Goal: Task Accomplishment & Management: Manage account settings

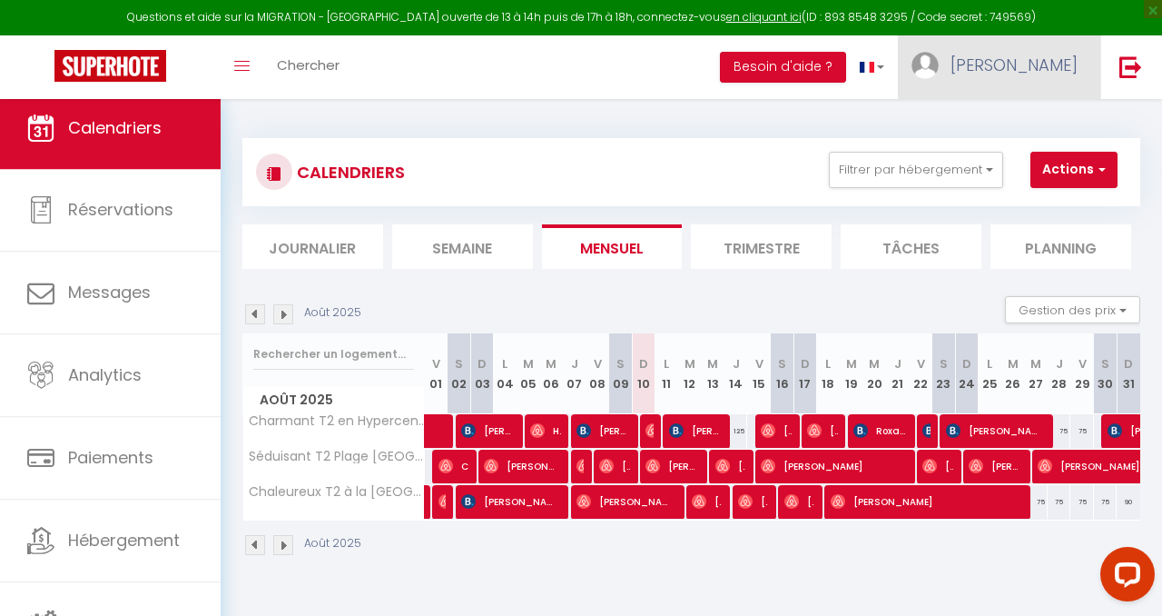
click at [1053, 56] on span "[PERSON_NAME]" at bounding box center [1014, 65] width 127 height 23
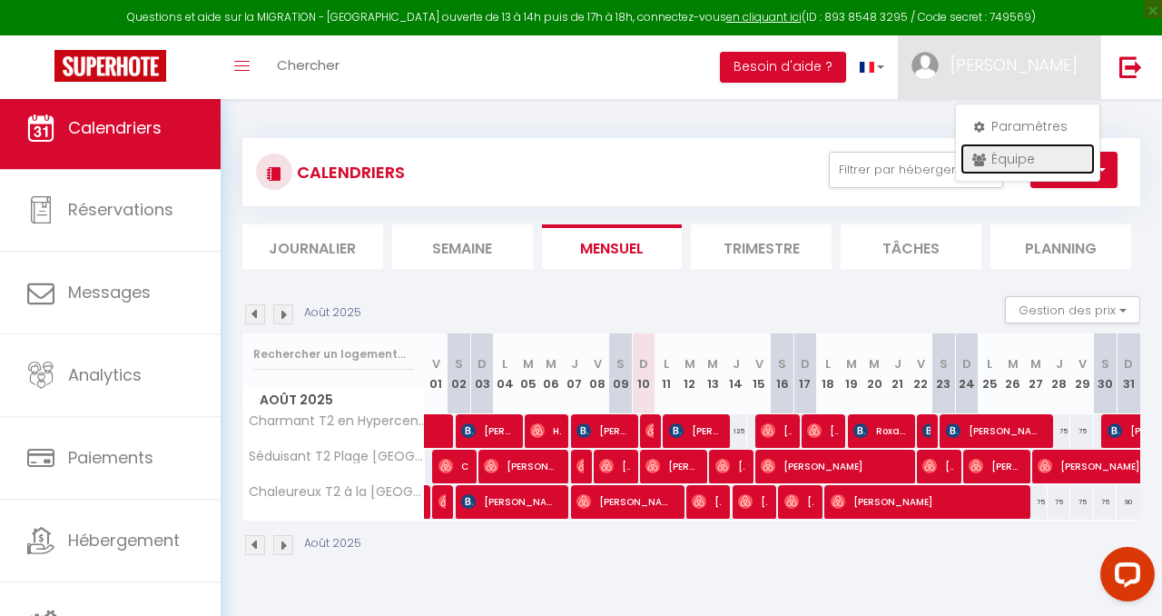
click at [1028, 146] on link "Équipe" at bounding box center [1028, 158] width 134 height 31
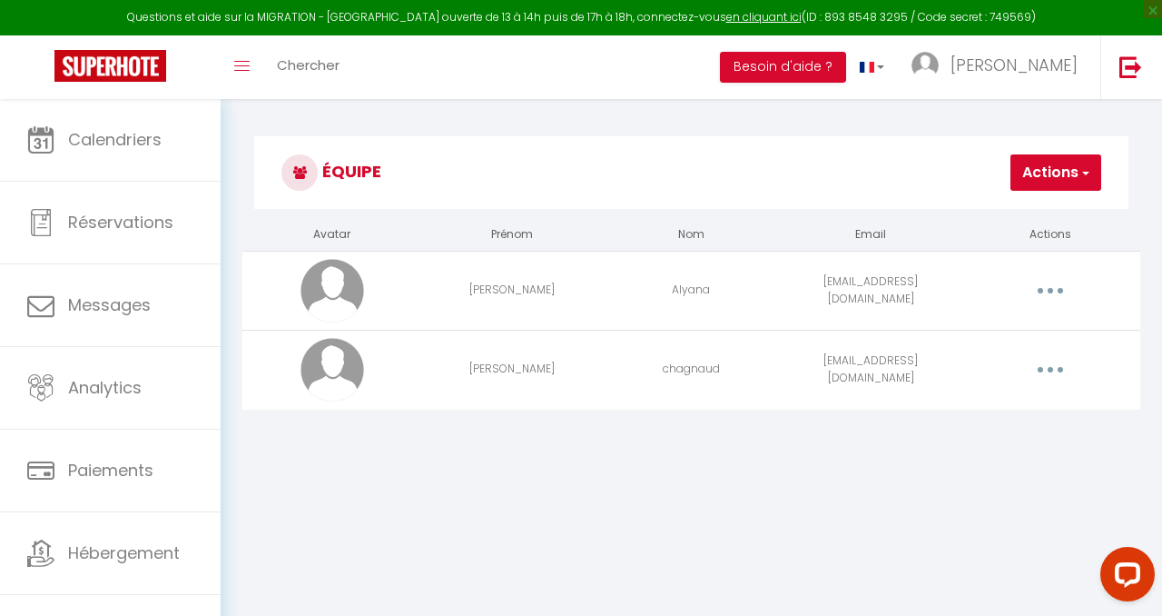
click at [1050, 368] on icon "button" at bounding box center [1050, 369] width 5 height 5
click at [1056, 188] on button "Actions" at bounding box center [1056, 172] width 91 height 36
click at [1042, 207] on link "Ajouter un nouvel utilisateur" at bounding box center [993, 213] width 214 height 24
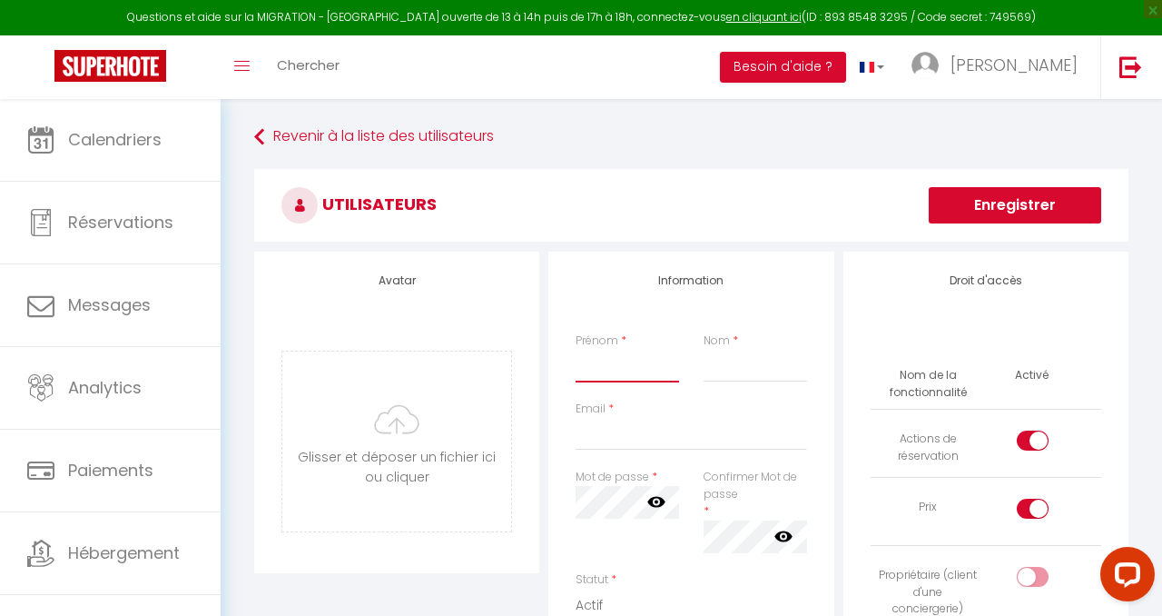
click at [667, 373] on input "Prénom" at bounding box center [628, 366] width 104 height 33
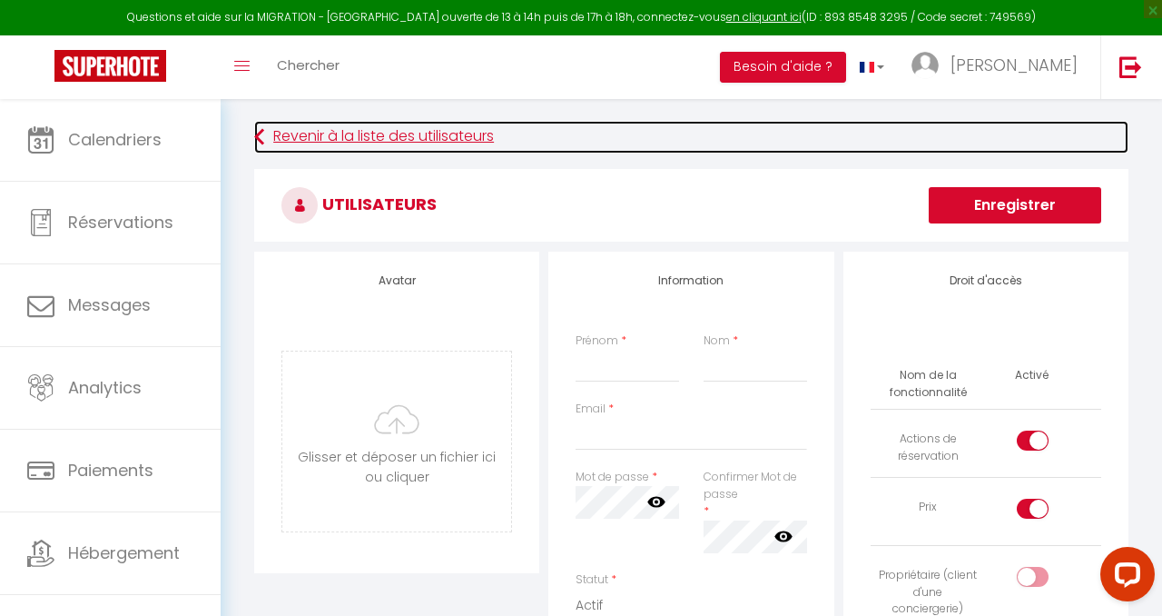
click at [399, 145] on link "Revenir à la liste des utilisateurs" at bounding box center [691, 137] width 874 height 33
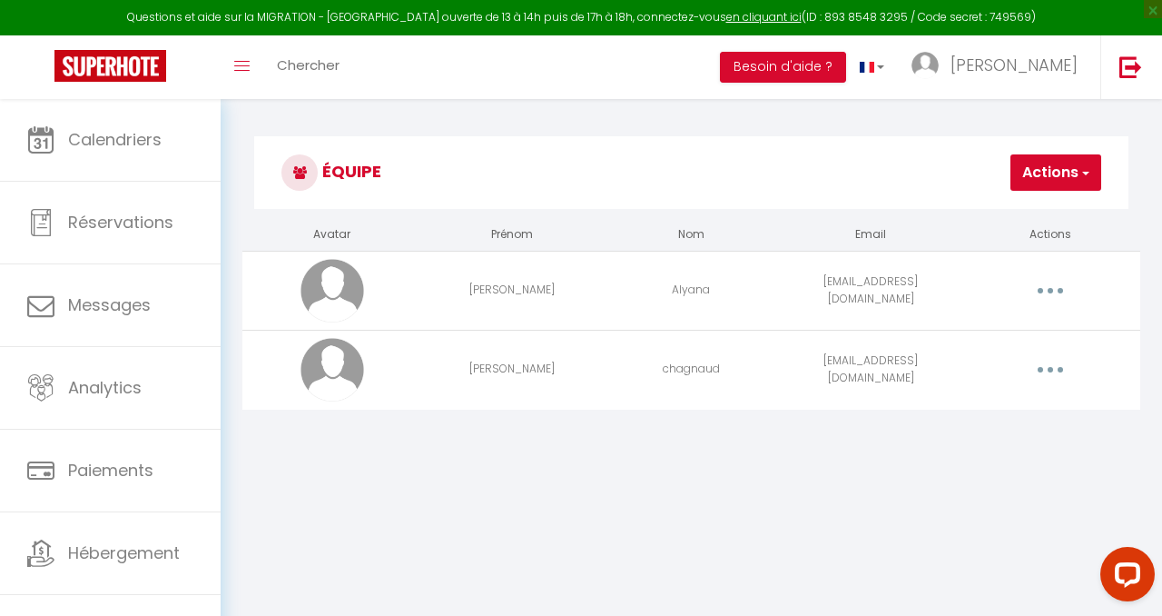
click at [1050, 296] on button "button" at bounding box center [1051, 290] width 48 height 35
click at [1013, 326] on link "Editer" at bounding box center [1002, 335] width 134 height 31
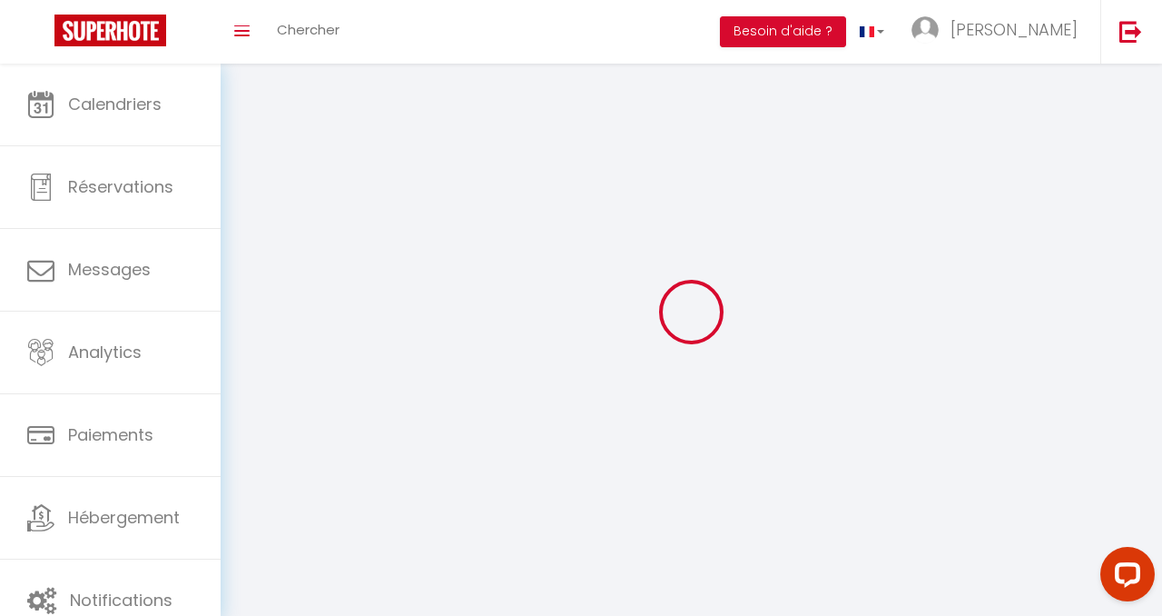
type input "[PERSON_NAME]"
type input "Alyana"
type input "[EMAIL_ADDRESS][DOMAIN_NAME]"
type textarea "[URL][DOMAIN_NAME]"
checkbox input "false"
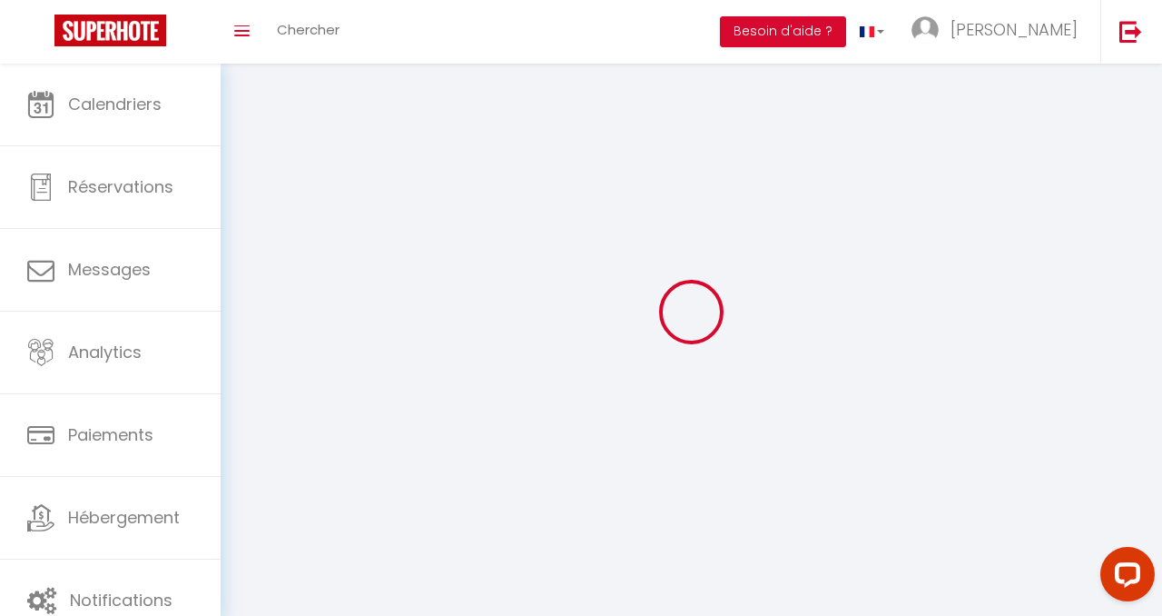
checkbox input "false"
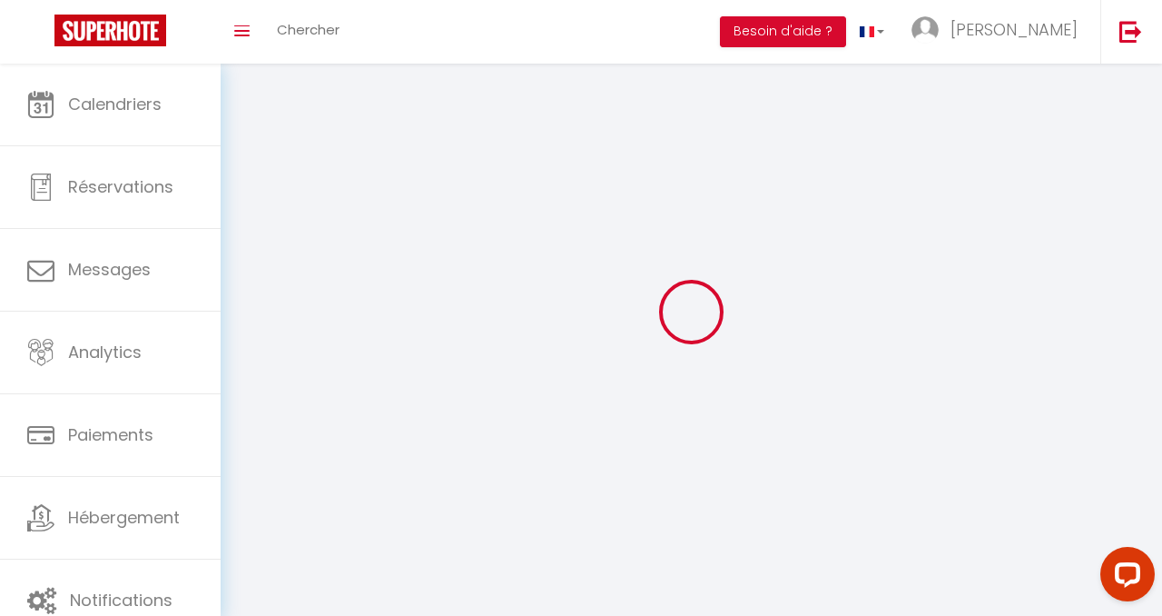
checkbox input "false"
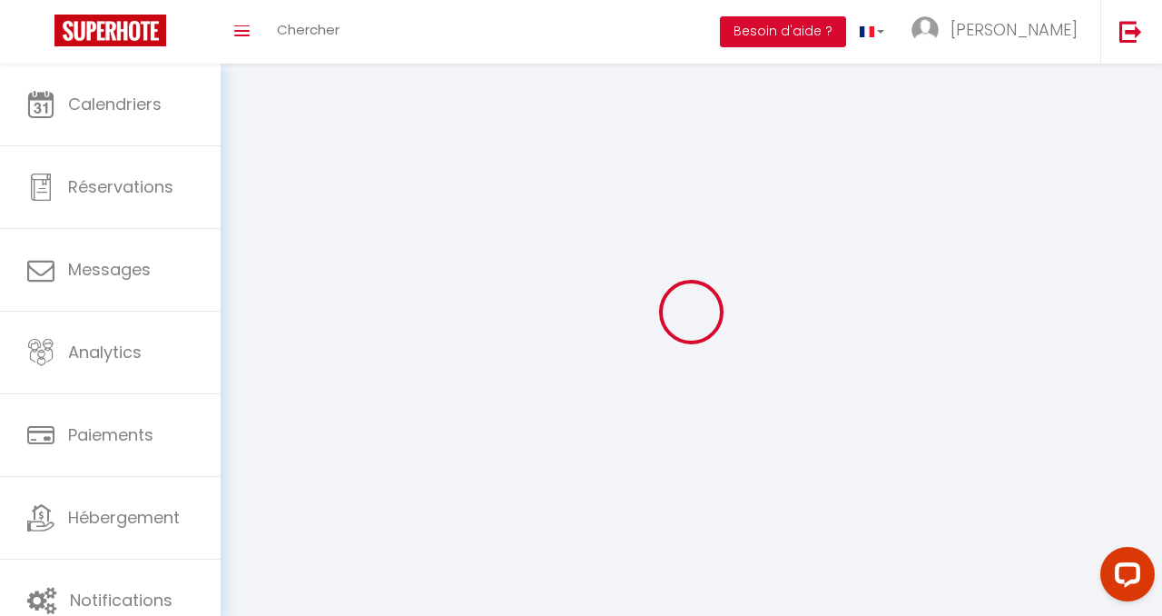
select select
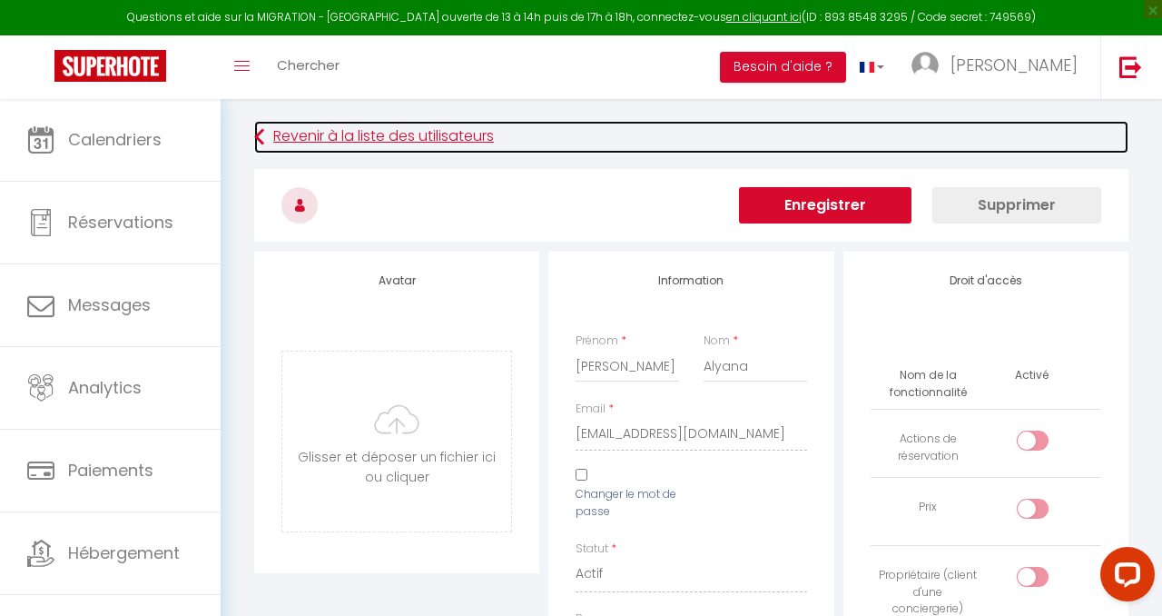
click at [284, 137] on link "Revenir à la liste des utilisateurs" at bounding box center [691, 137] width 874 height 33
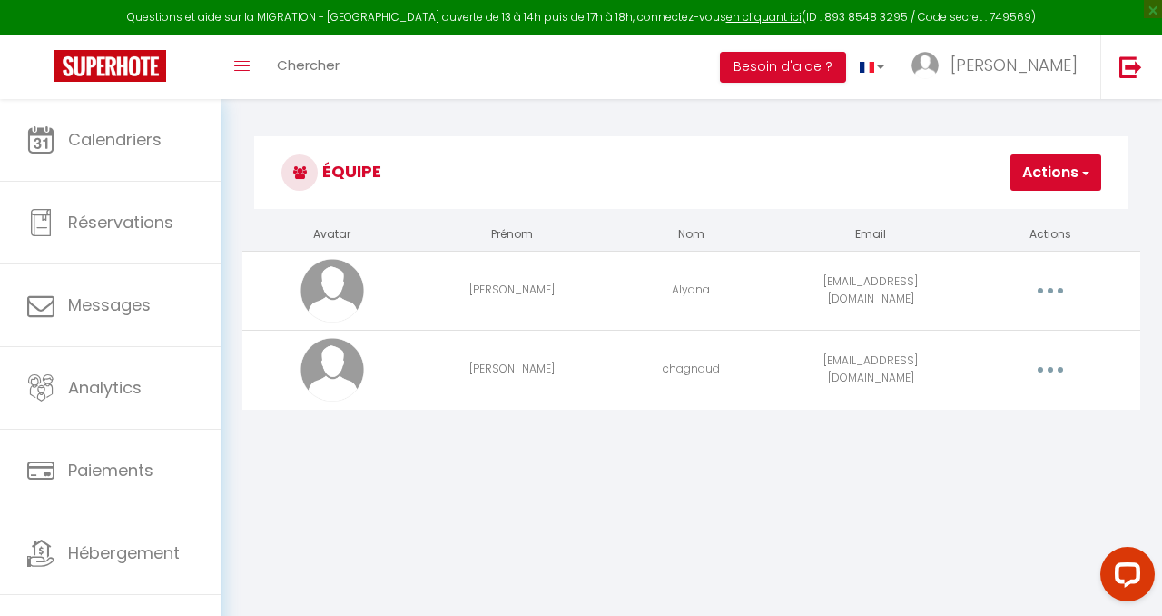
click at [1042, 361] on button "button" at bounding box center [1051, 369] width 48 height 35
click at [1006, 412] on link "Editer" at bounding box center [1002, 414] width 134 height 31
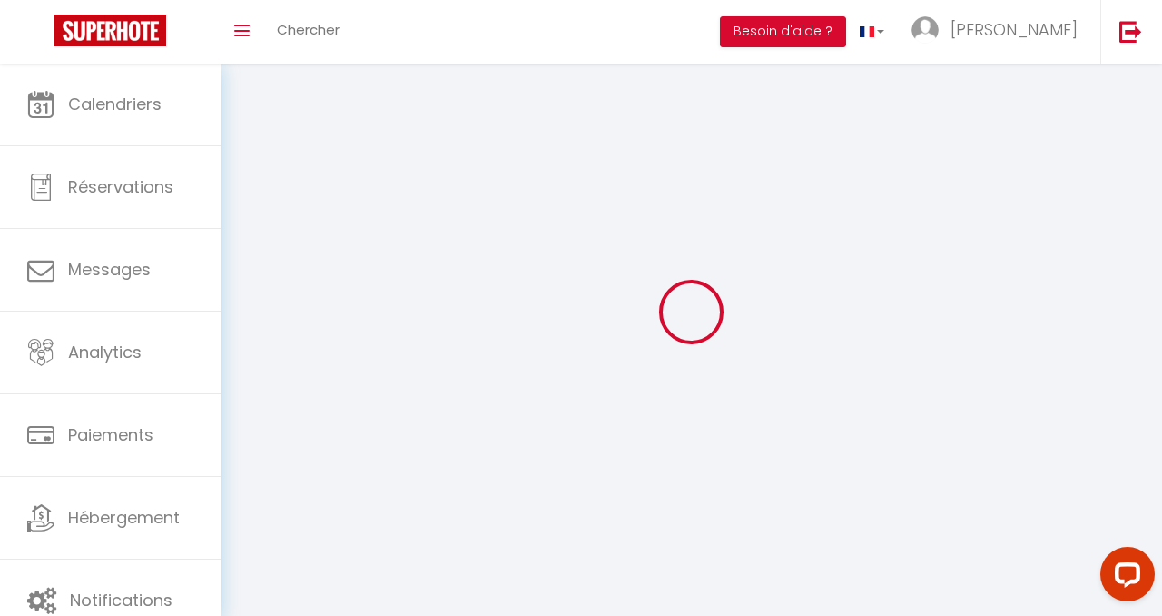
type input "[PERSON_NAME]"
type input "chagnaud"
type input "[EMAIL_ADDRESS][DOMAIN_NAME]"
type textarea "[URL][DOMAIN_NAME]"
checkbox input "false"
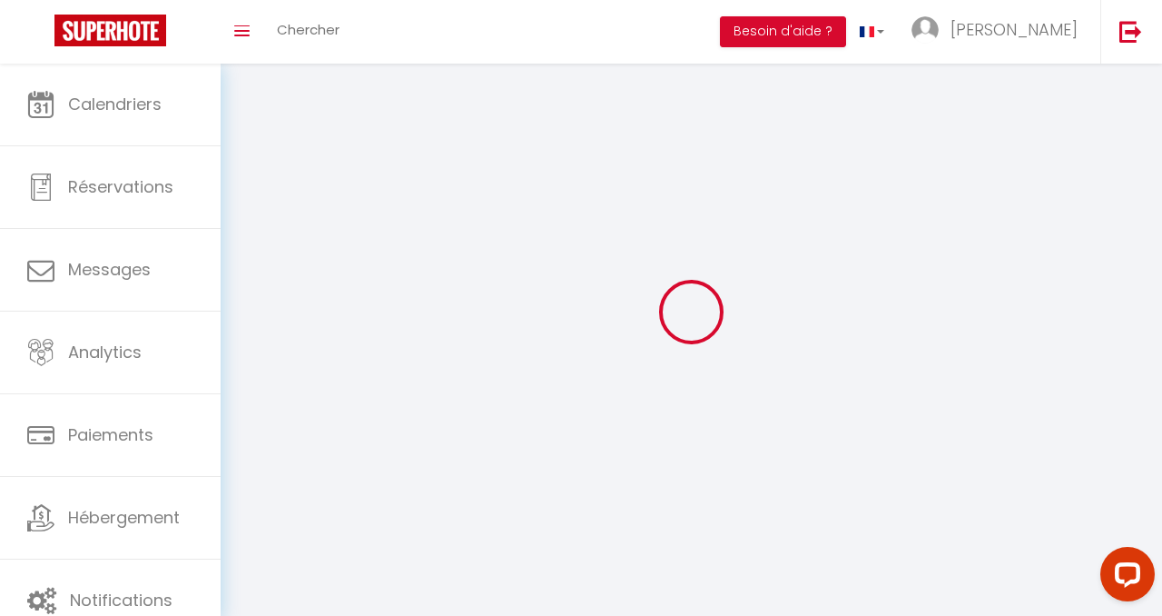
checkbox input "false"
checkbox input "true"
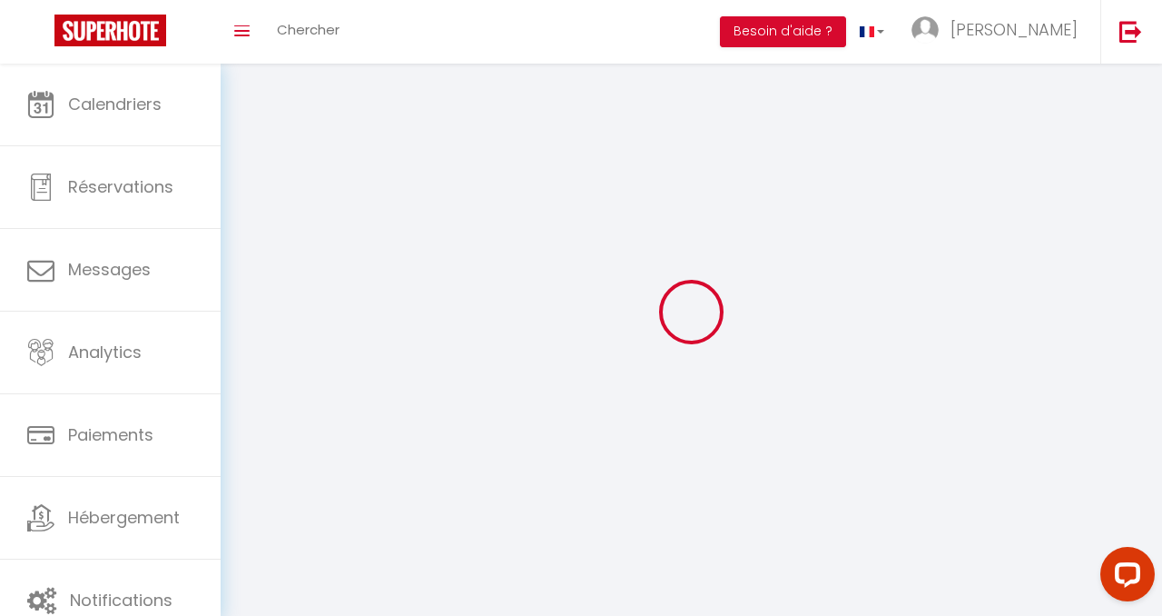
checkbox input "true"
checkbox input "false"
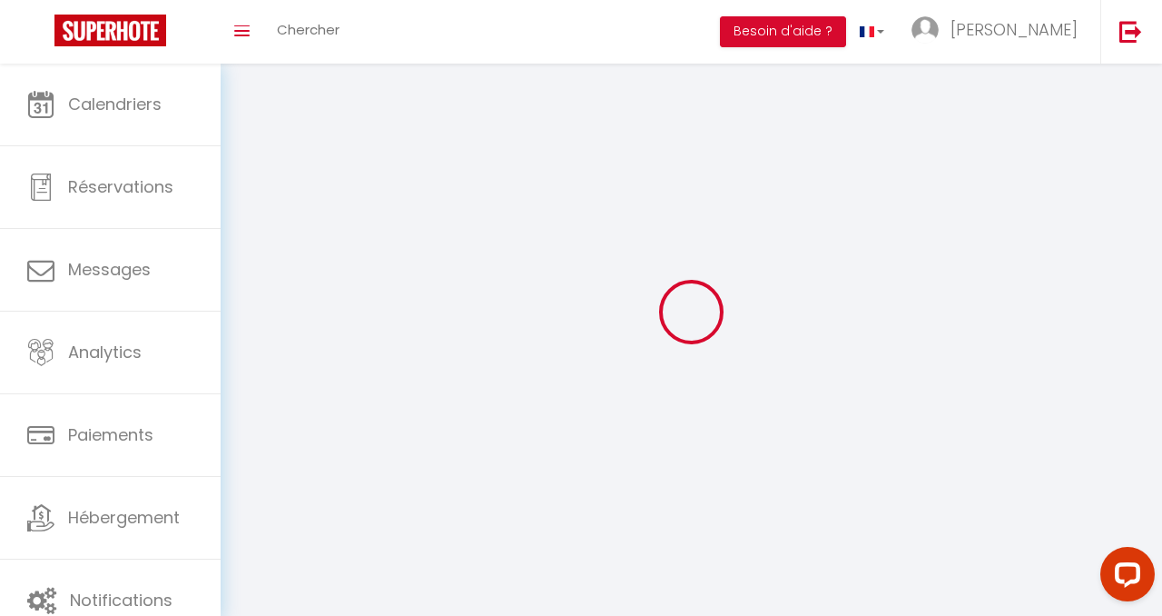
checkbox input "false"
select select
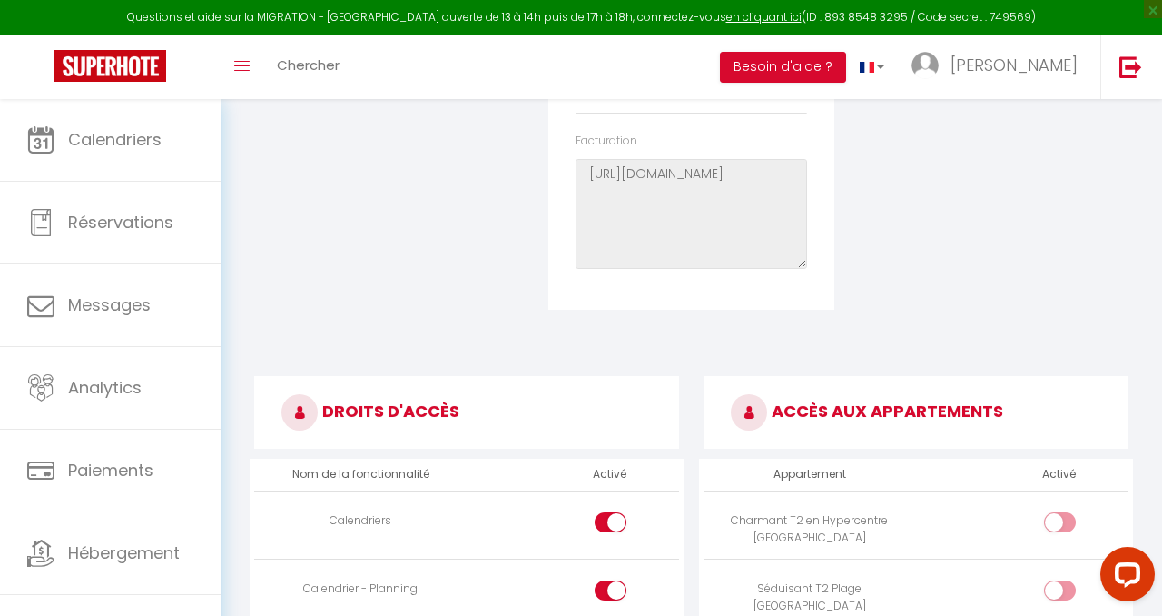
scroll to position [908, 0]
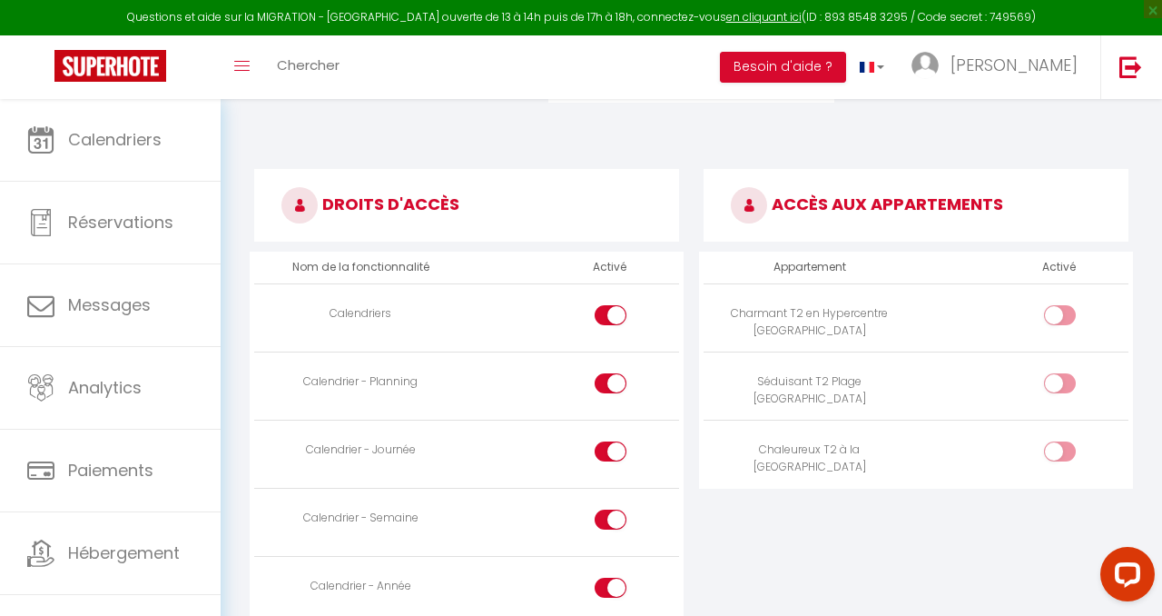
click at [1069, 313] on input "checkbox" at bounding box center [1076, 318] width 32 height 27
checkbox input "true"
click at [1066, 376] on input "checkbox" at bounding box center [1076, 386] width 32 height 27
checkbox input "true"
click at [1062, 451] on input "checkbox" at bounding box center [1076, 454] width 32 height 27
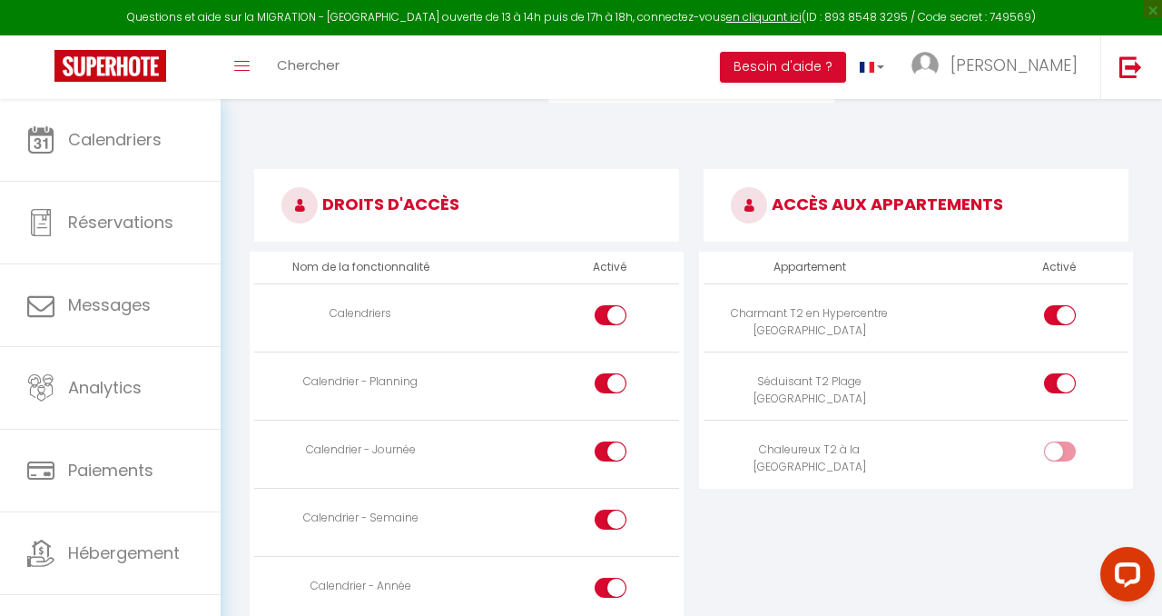
checkbox input "true"
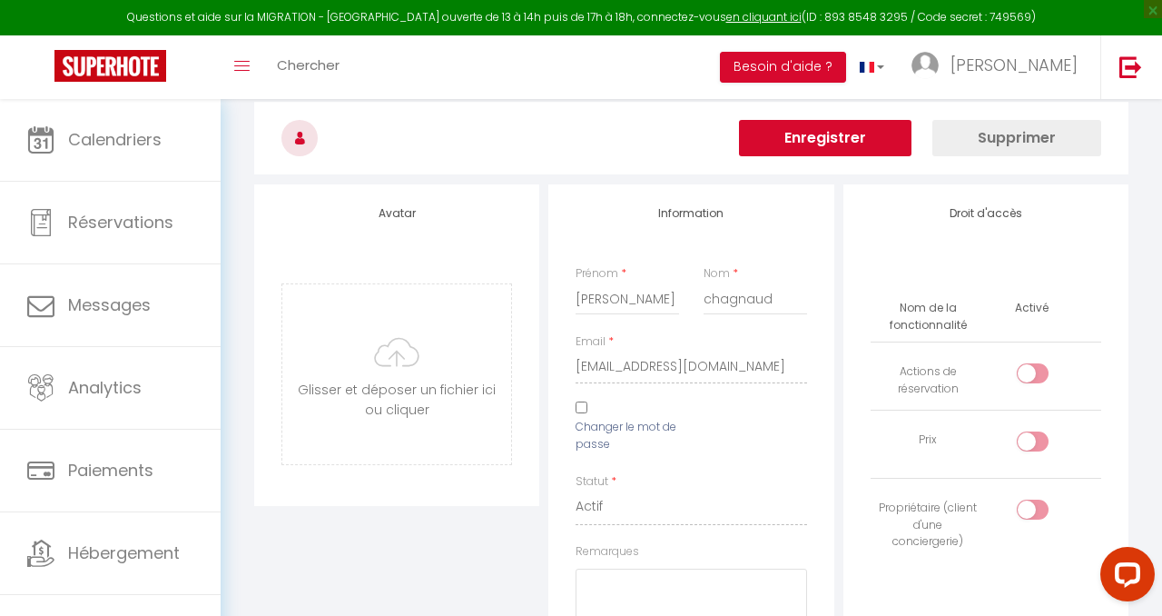
scroll to position [0, 0]
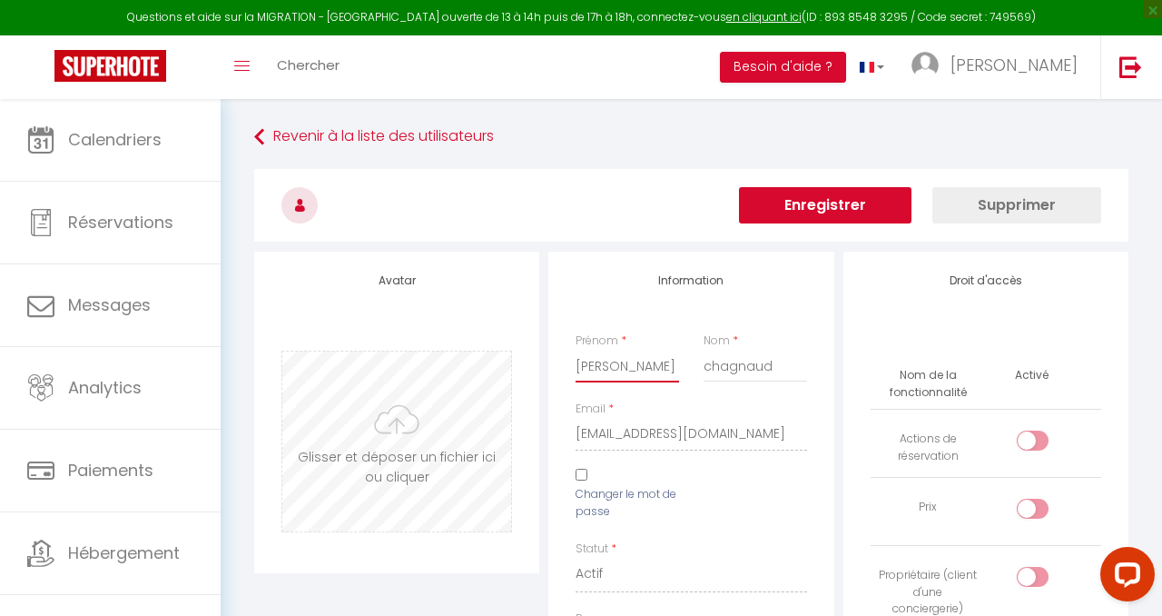
drag, startPoint x: 623, startPoint y: 369, endPoint x: 431, endPoint y: 359, distance: 191.9
type input "[PERSON_NAME]"
drag, startPoint x: 789, startPoint y: 367, endPoint x: 655, endPoint y: 356, distance: 134.8
click at [667, 358] on div "Prénom * [PERSON_NAME] * chagnaud" at bounding box center [691, 366] width 254 height 68
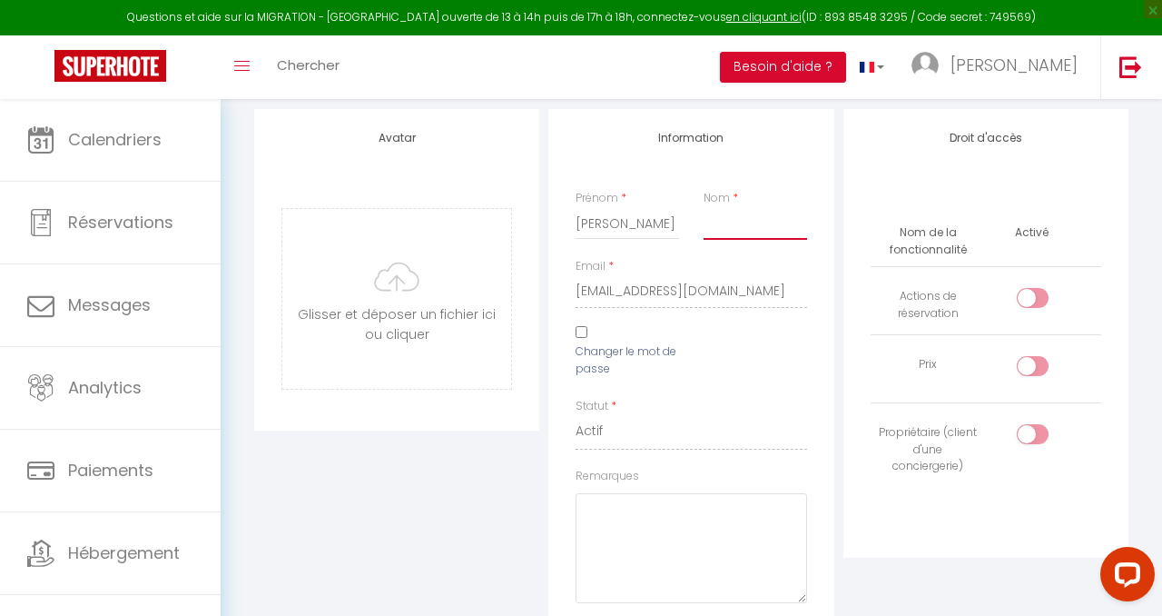
scroll to position [140, 0]
click at [585, 333] on input "Changer le mot de passe" at bounding box center [582, 335] width 12 height 12
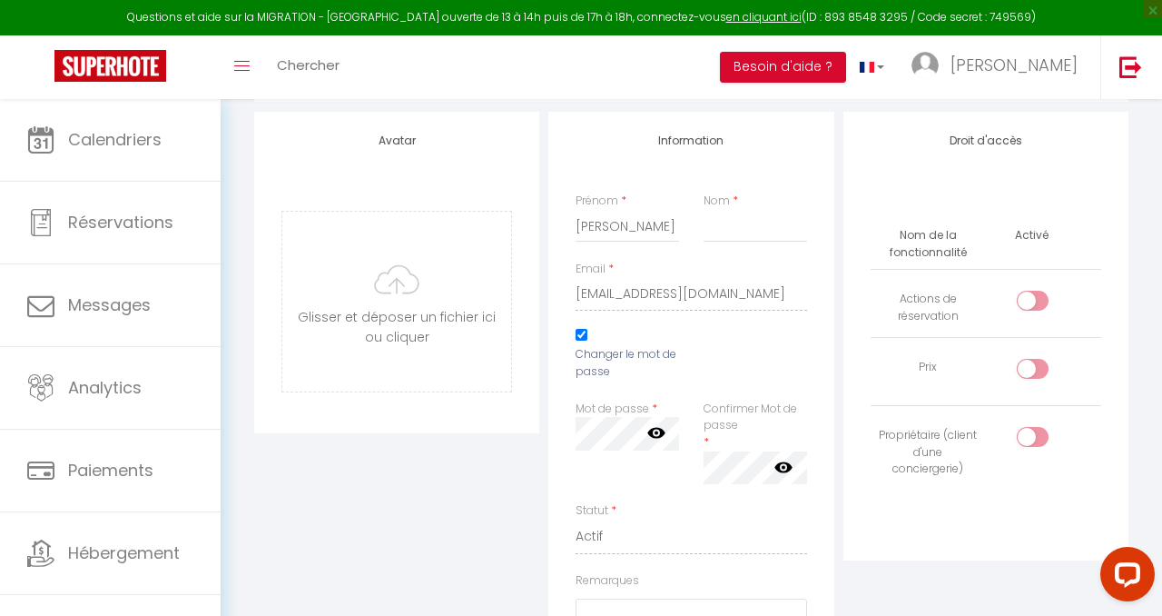
click at [665, 376] on label "Changer le mot de passe" at bounding box center [628, 363] width 104 height 35
click at [588, 341] on input "Changer le mot de passe" at bounding box center [582, 335] width 12 height 12
click at [582, 338] on input "Changer le mot de passe" at bounding box center [582, 335] width 12 height 12
checkbox input "true"
click at [579, 473] on div "Mot de passe * Votre mot de passe doit comporter au moins 8 caractères et conte…" at bounding box center [627, 451] width 127 height 103
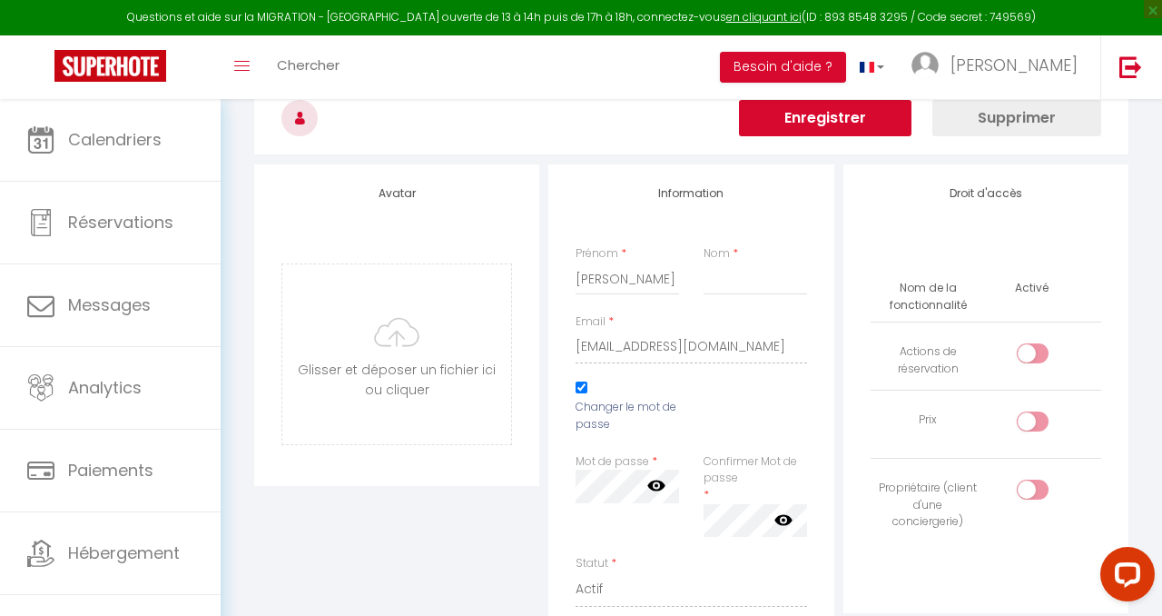
scroll to position [0, 0]
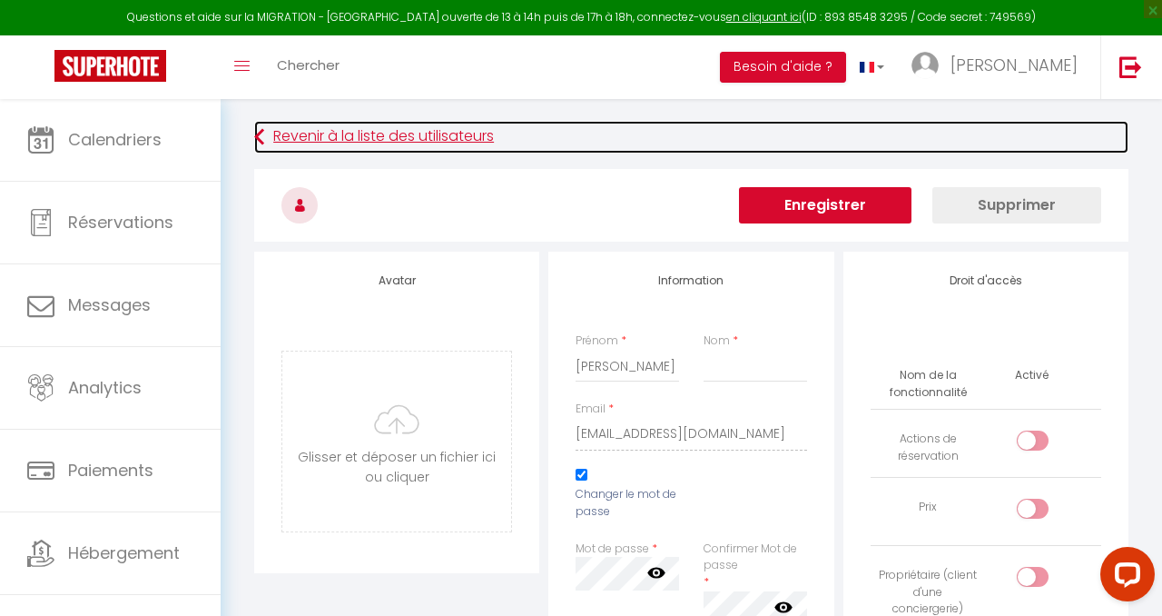
click at [459, 136] on link "Revenir à la liste des utilisateurs" at bounding box center [691, 137] width 874 height 33
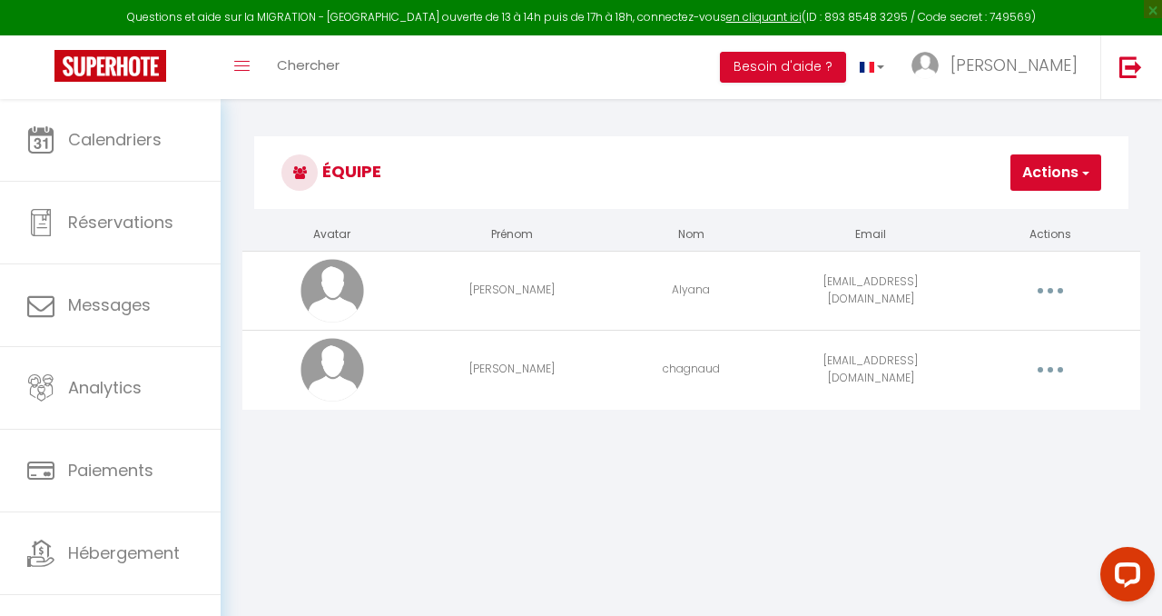
click at [1064, 296] on button "button" at bounding box center [1051, 290] width 48 height 35
click at [1016, 362] on link "Supprimer" at bounding box center [1002, 367] width 134 height 31
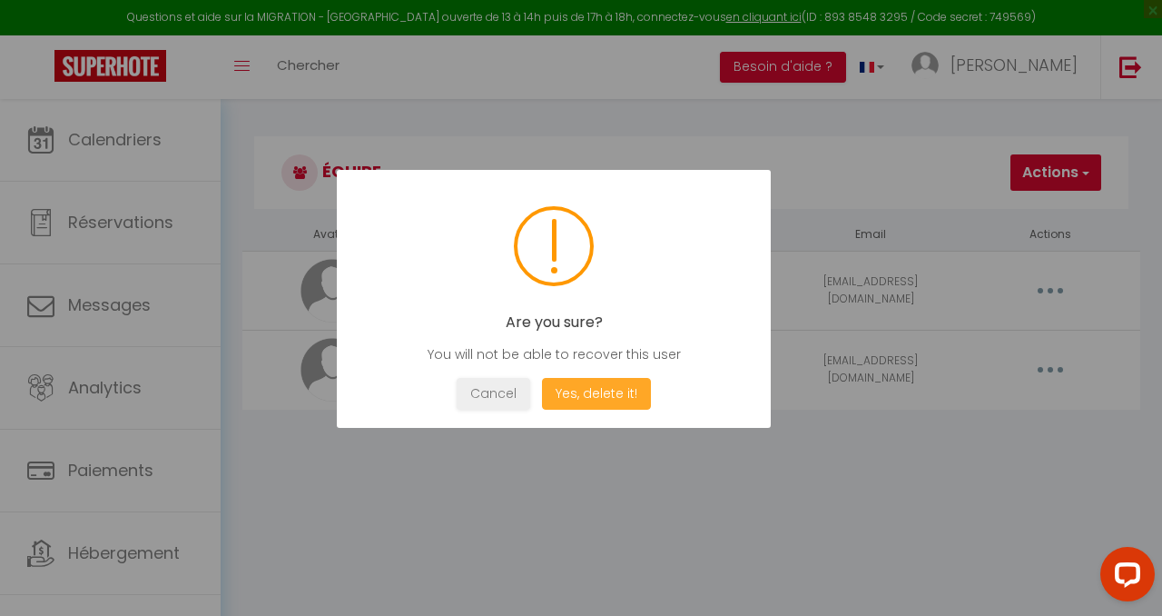
click at [609, 387] on button "Yes, delete it!" at bounding box center [596, 394] width 109 height 32
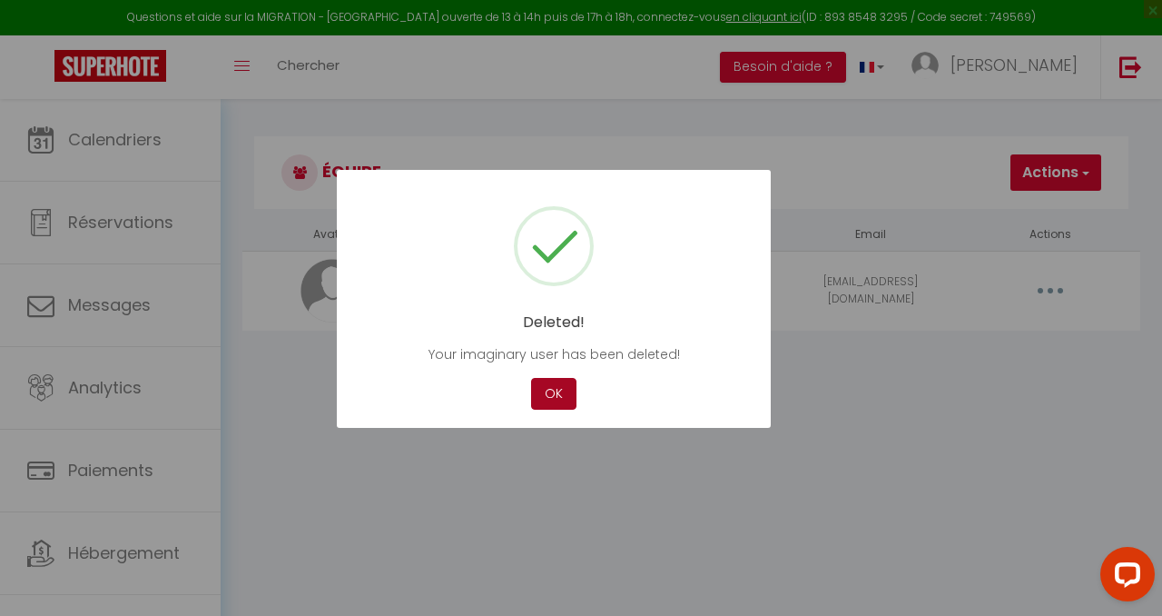
click at [554, 384] on button "OK" at bounding box center [553, 394] width 45 height 32
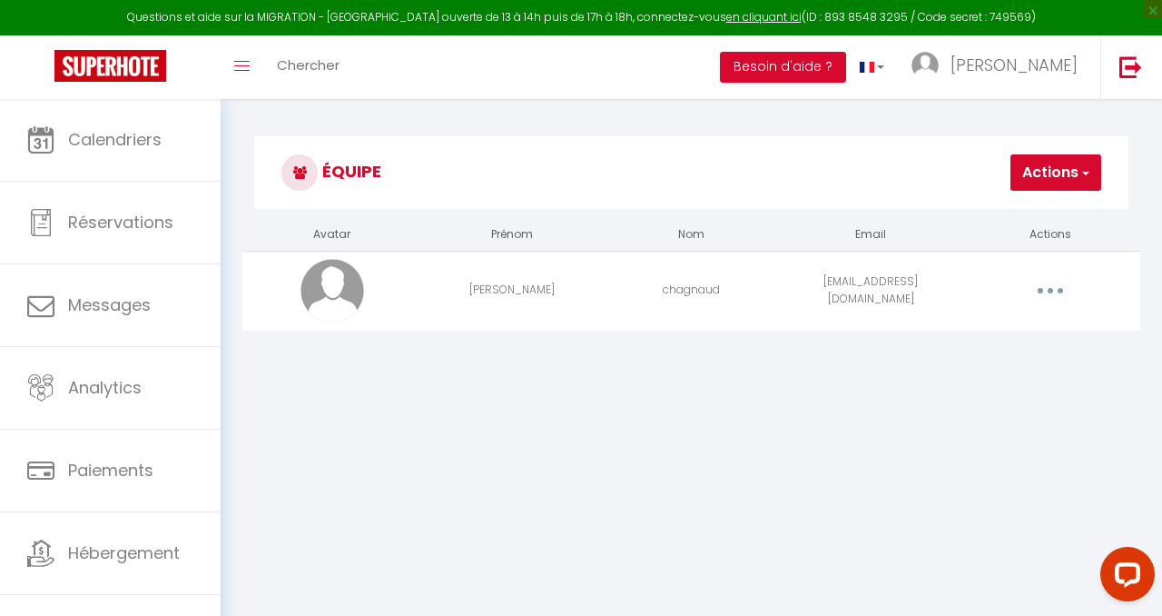
click at [1054, 281] on button "button" at bounding box center [1051, 290] width 48 height 35
click at [995, 361] on link "Supprimer" at bounding box center [1002, 367] width 134 height 31
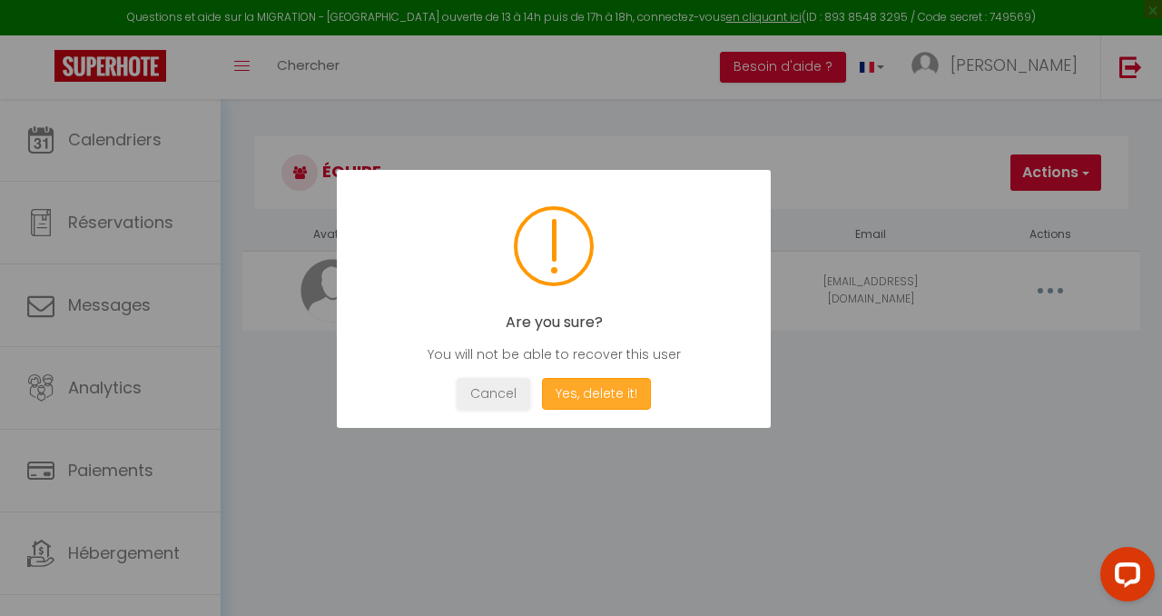
click at [627, 398] on button "Yes, delete it!" at bounding box center [596, 394] width 109 height 32
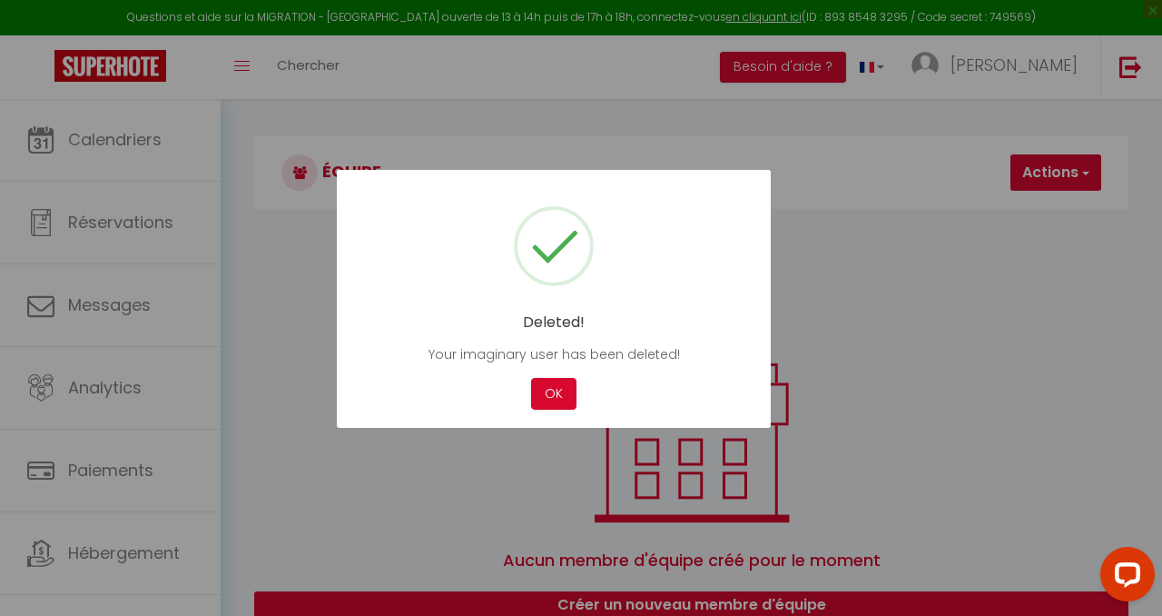
click at [520, 394] on div "Cancel OK" at bounding box center [554, 394] width 380 height 32
click at [541, 394] on button "OK" at bounding box center [553, 394] width 45 height 32
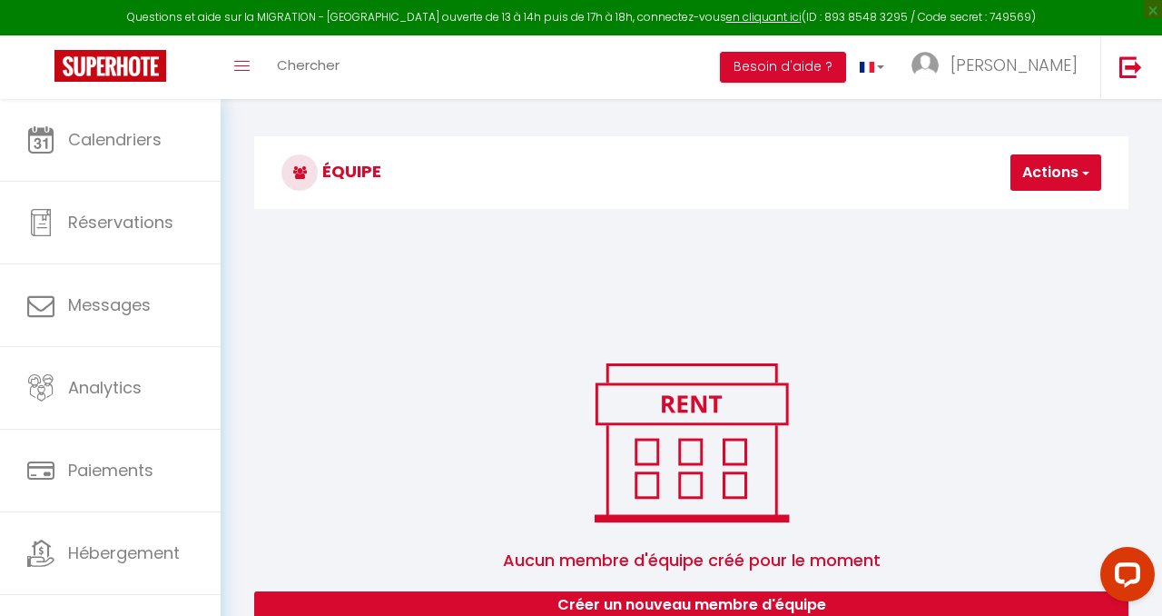
click at [1044, 167] on button "Actions" at bounding box center [1056, 172] width 91 height 36
click at [982, 216] on link "Ajouter un nouvel utilisateur" at bounding box center [993, 213] width 214 height 24
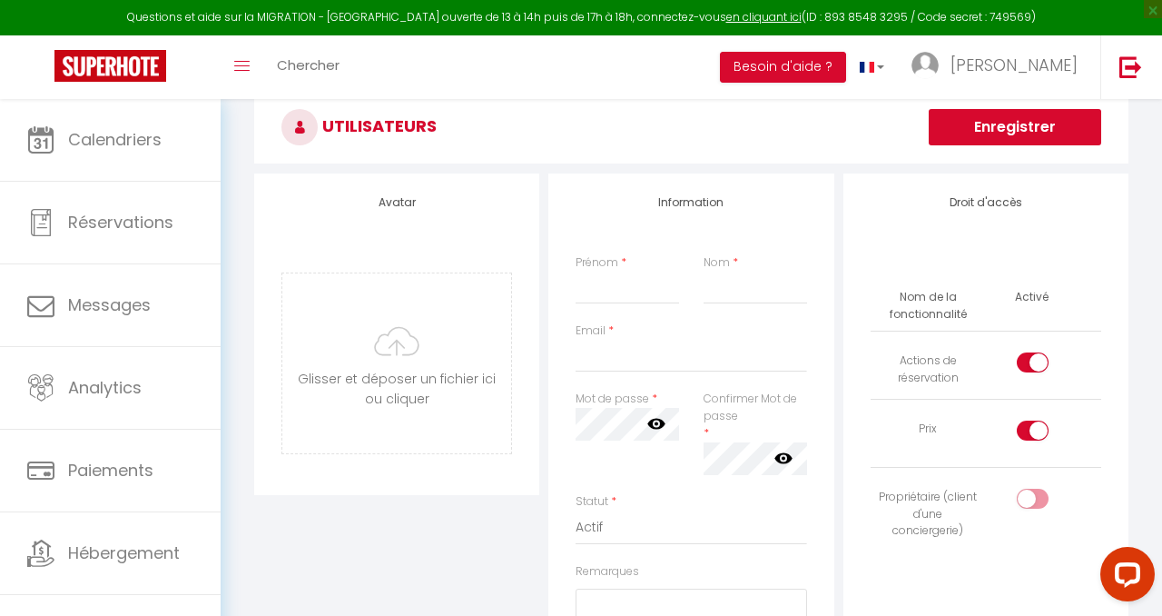
scroll to position [90, 0]
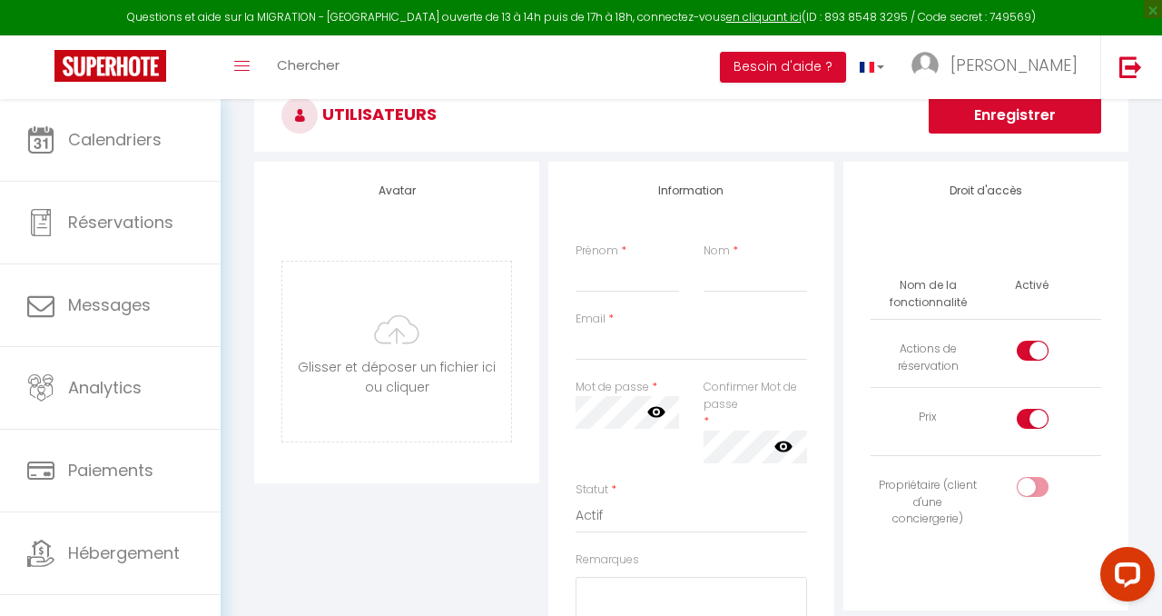
click at [1032, 347] on div at bounding box center [1033, 351] width 32 height 20
click at [1032, 347] on input "checkbox" at bounding box center [1048, 354] width 32 height 27
checkbox input "false"
click at [1033, 412] on input "checkbox" at bounding box center [1048, 422] width 32 height 27
checkbox input "false"
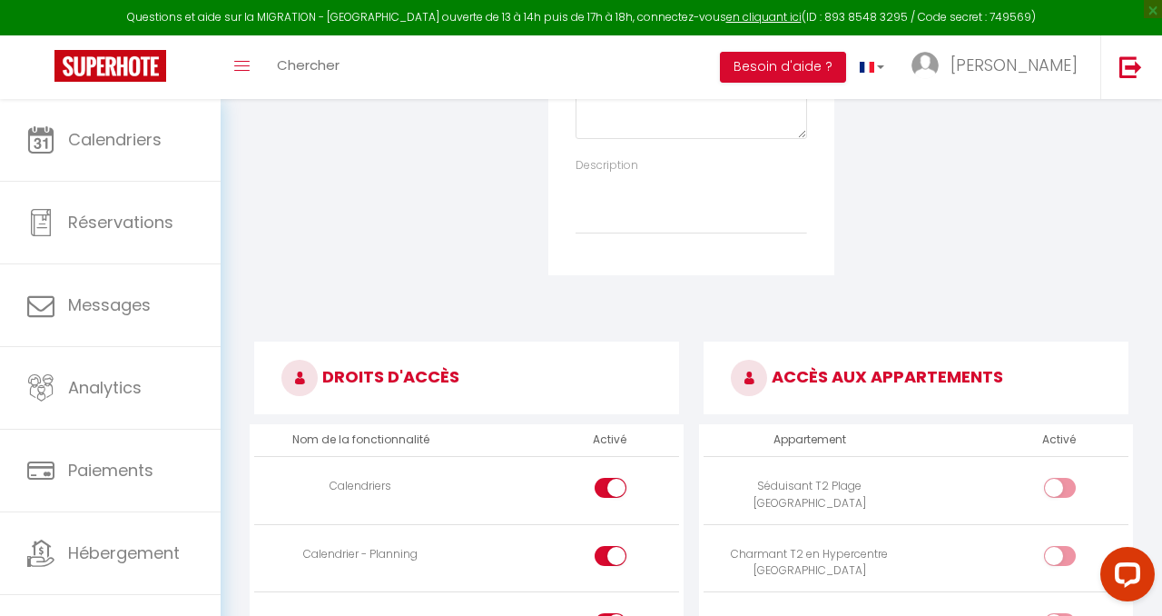
scroll to position [692, 0]
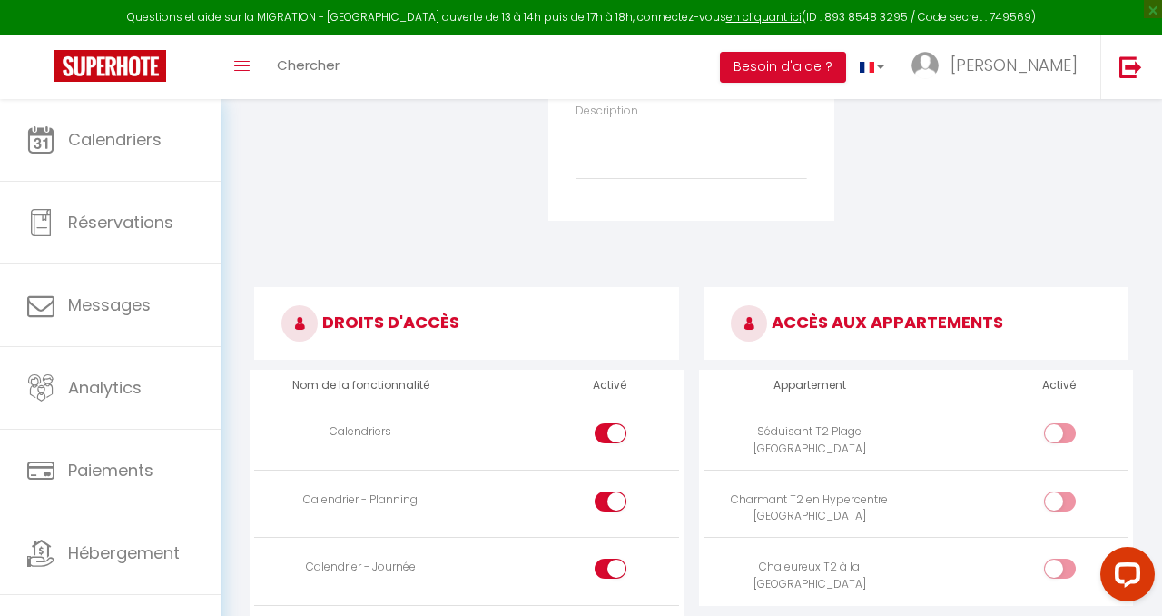
click at [1046, 433] on div at bounding box center [1060, 433] width 32 height 20
click at [1060, 433] on input "checkbox" at bounding box center [1076, 436] width 32 height 27
checkbox input "true"
click at [1070, 509] on input "checkbox" at bounding box center [1076, 504] width 32 height 27
checkbox input "true"
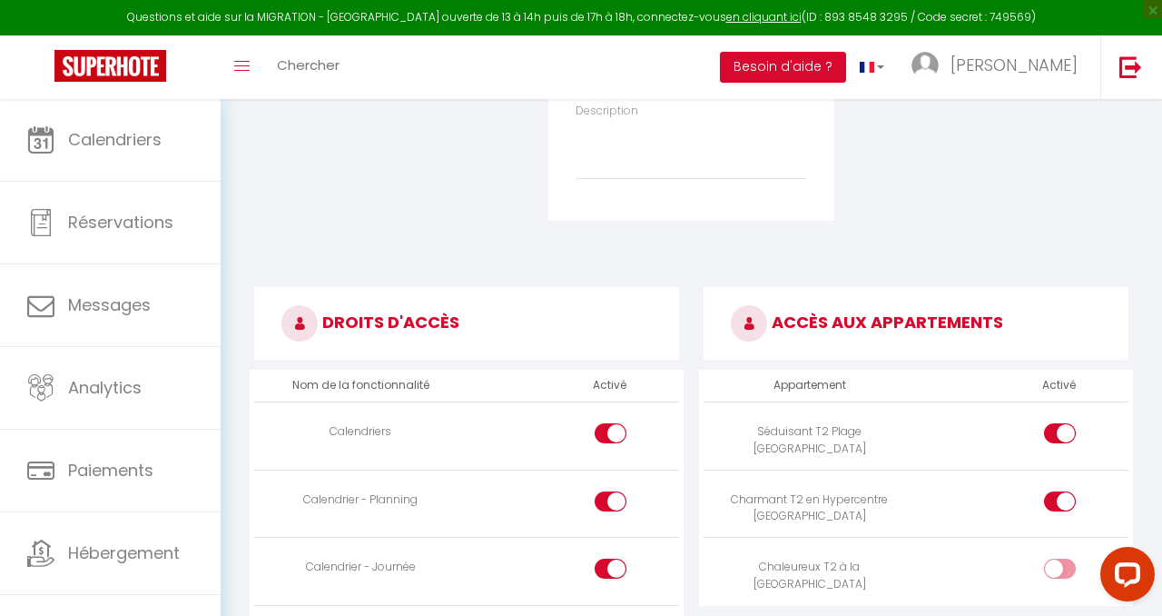
click at [1060, 565] on input "checkbox" at bounding box center [1076, 571] width 32 height 27
checkbox input "true"
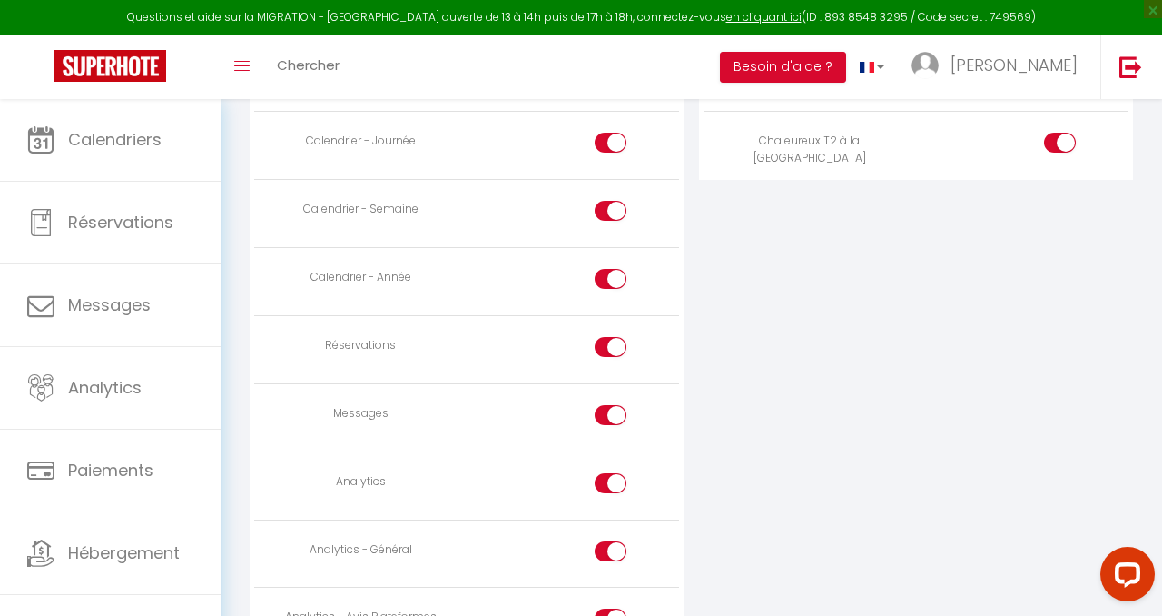
scroll to position [1119, 0]
click at [617, 410] on input "checkbox" at bounding box center [627, 417] width 32 height 27
checkbox input "false"
click at [617, 477] on input "checkbox" at bounding box center [627, 485] width 32 height 27
checkbox input "false"
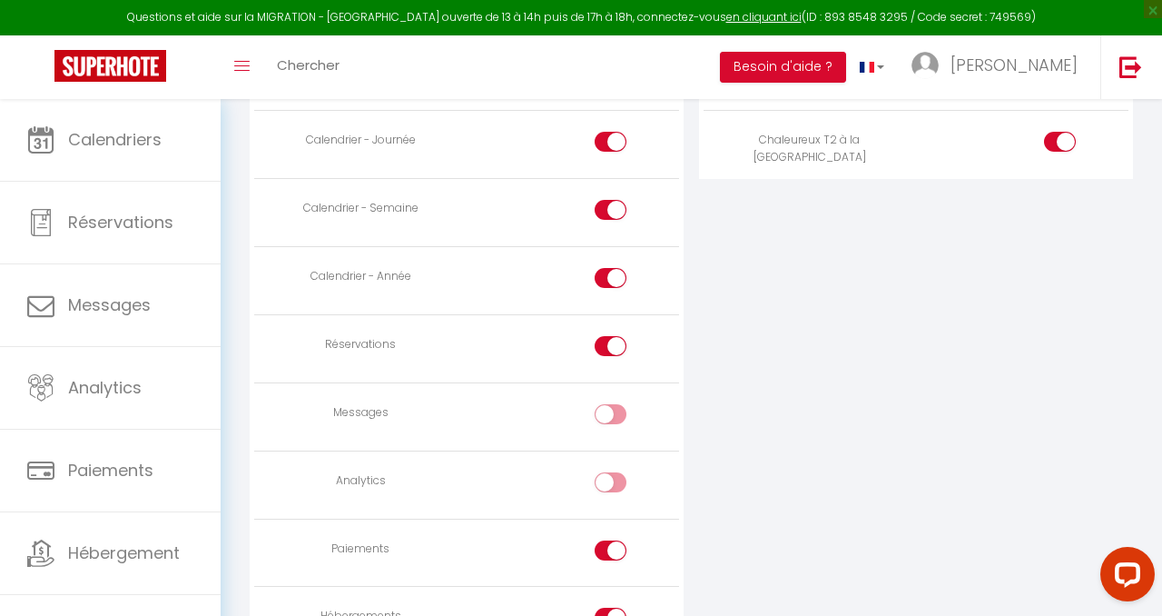
scroll to position [1205, 0]
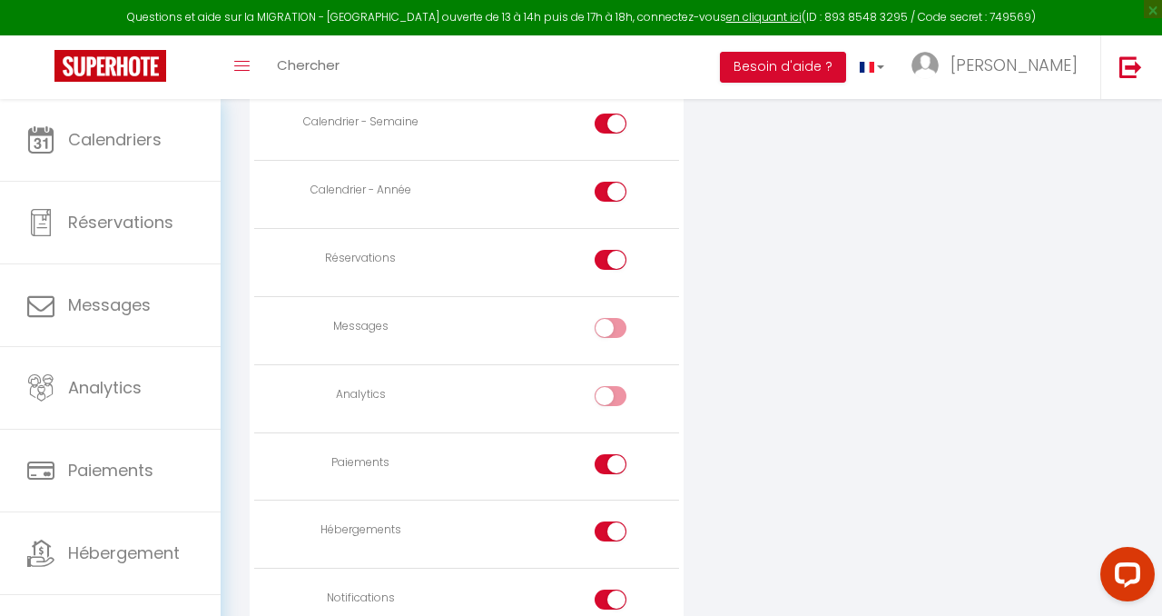
click at [618, 463] on input "checkbox" at bounding box center [627, 467] width 32 height 27
checkbox input "false"
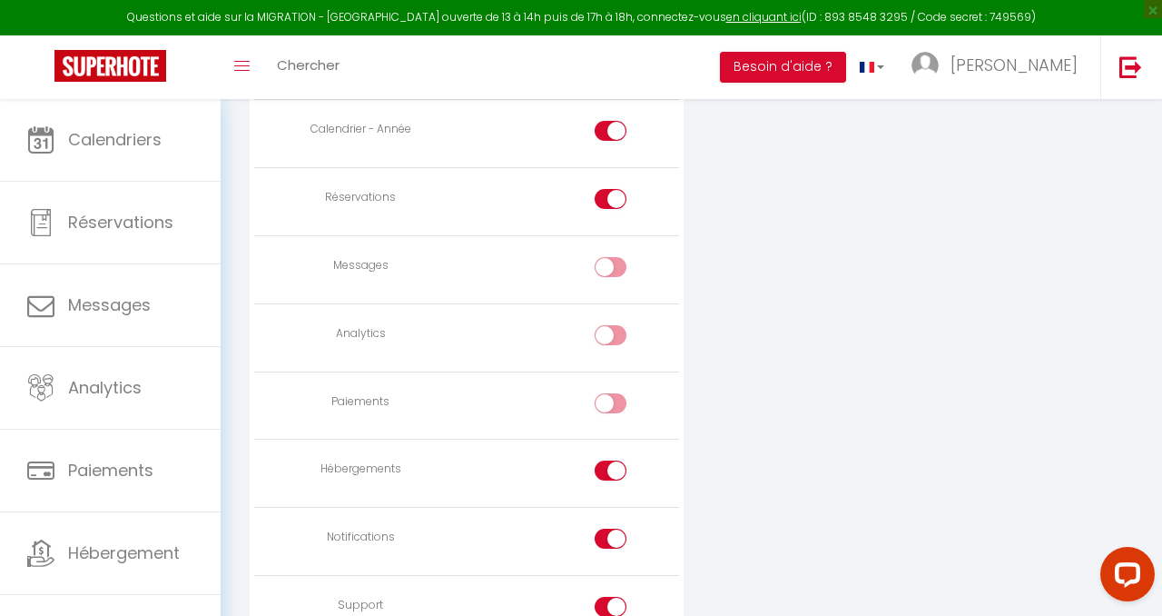
scroll to position [1280, 0]
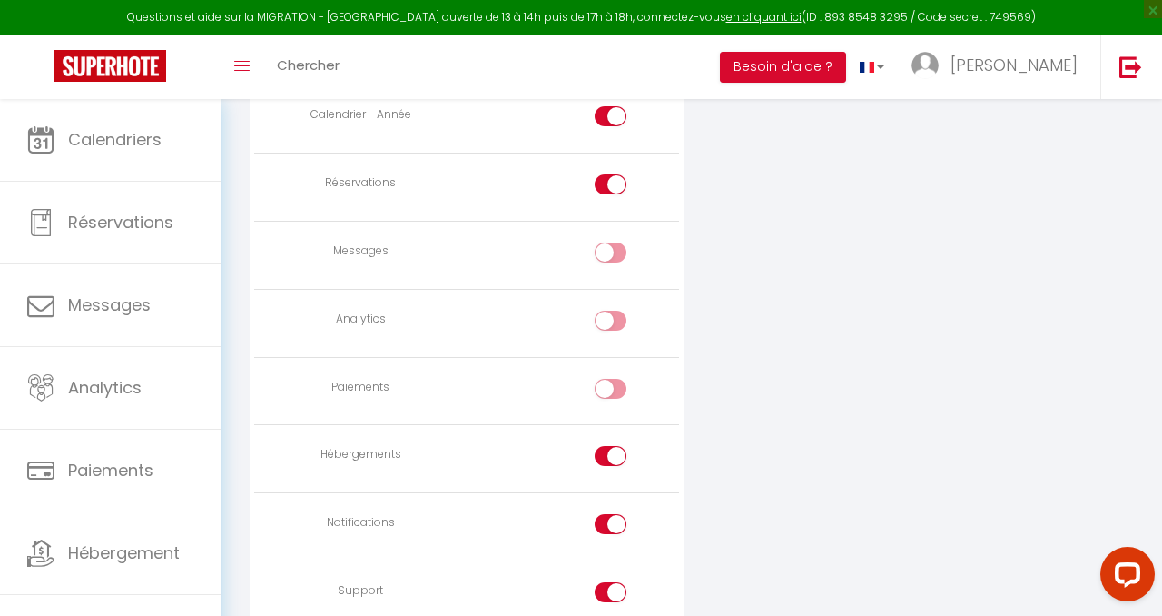
click at [618, 463] on input "checkbox" at bounding box center [627, 459] width 32 height 27
checkbox input "false"
click at [614, 527] on input "checkbox" at bounding box center [627, 527] width 32 height 27
checkbox input "false"
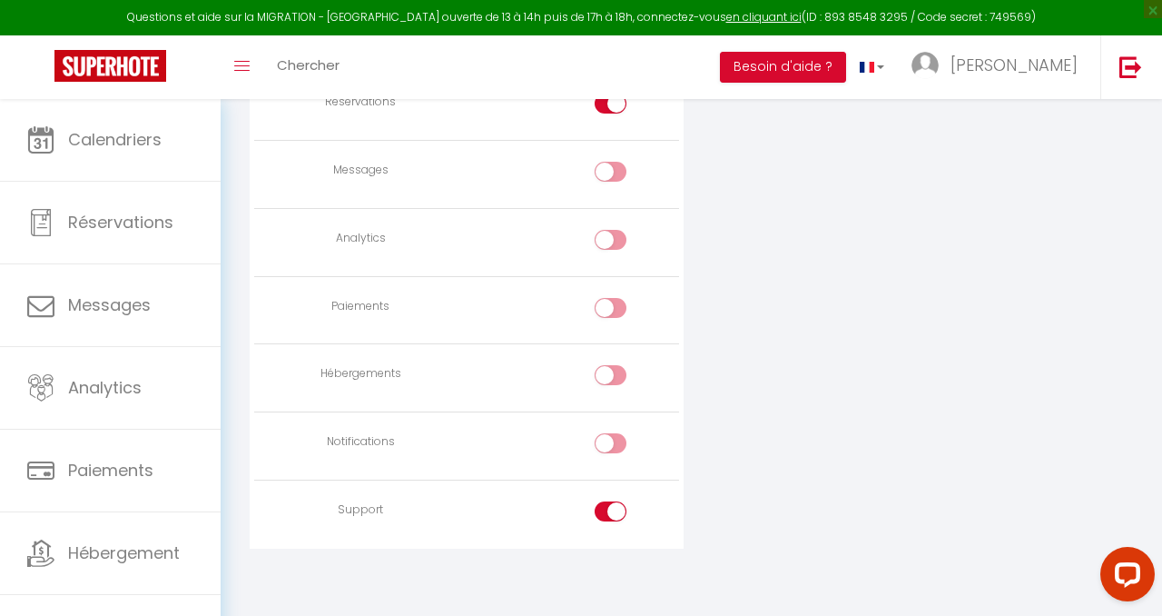
click at [615, 514] on input "checkbox" at bounding box center [627, 514] width 32 height 27
checkbox input "false"
click at [617, 439] on input "checkbox" at bounding box center [627, 446] width 32 height 27
checkbox input "true"
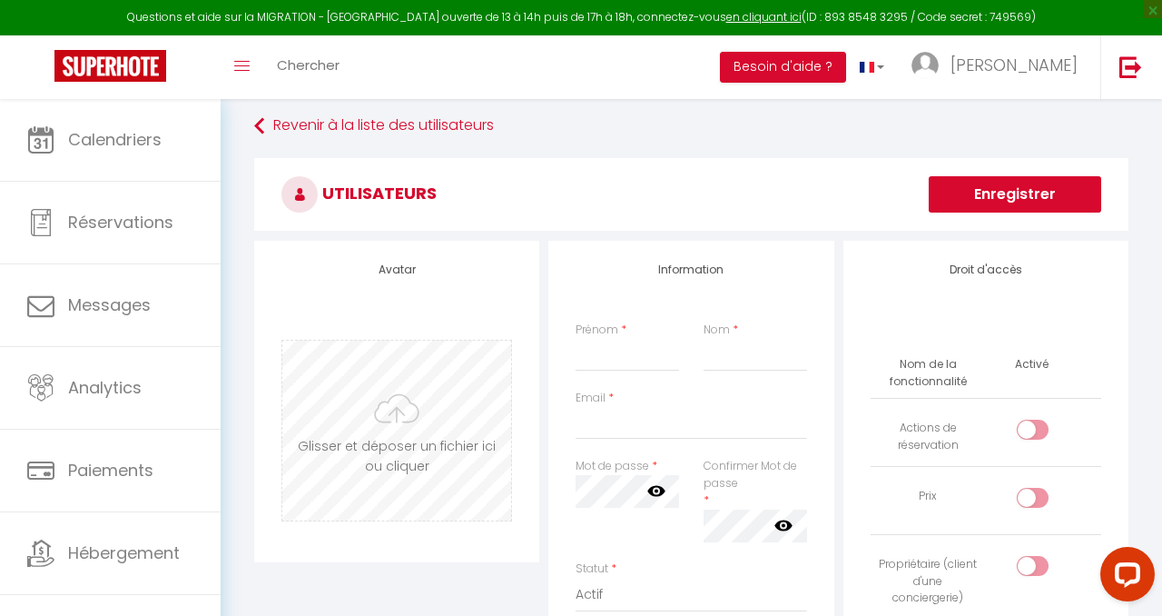
scroll to position [0, 0]
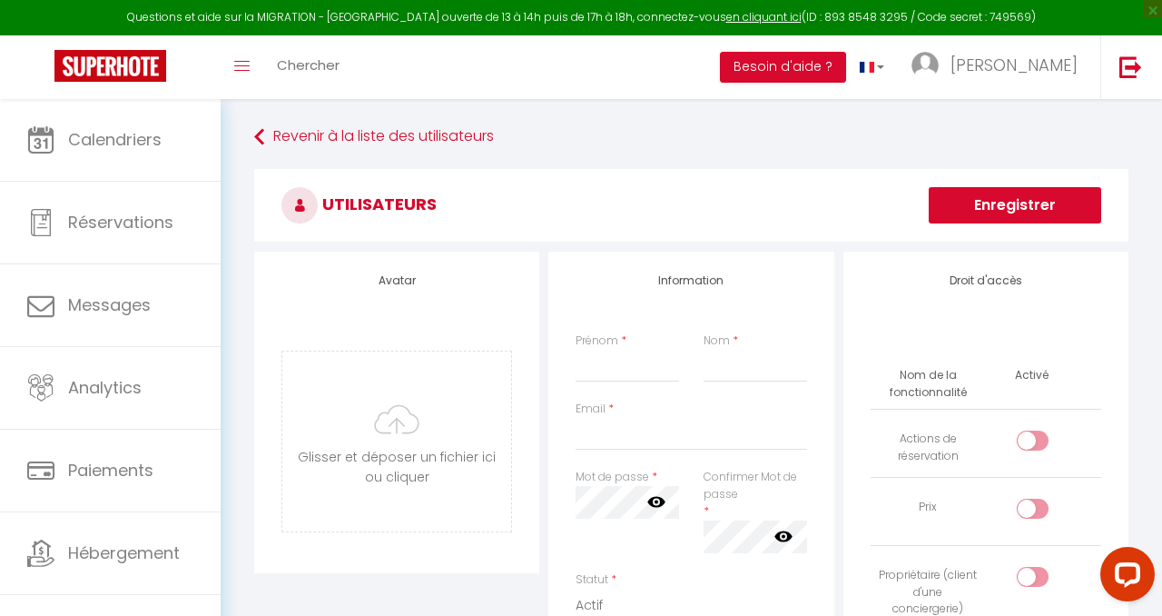
click at [625, 385] on div "Prénom * Nom *" at bounding box center [691, 366] width 254 height 68
click at [624, 374] on input "Prénom" at bounding box center [628, 366] width 104 height 33
type input "[PERSON_NAME]"
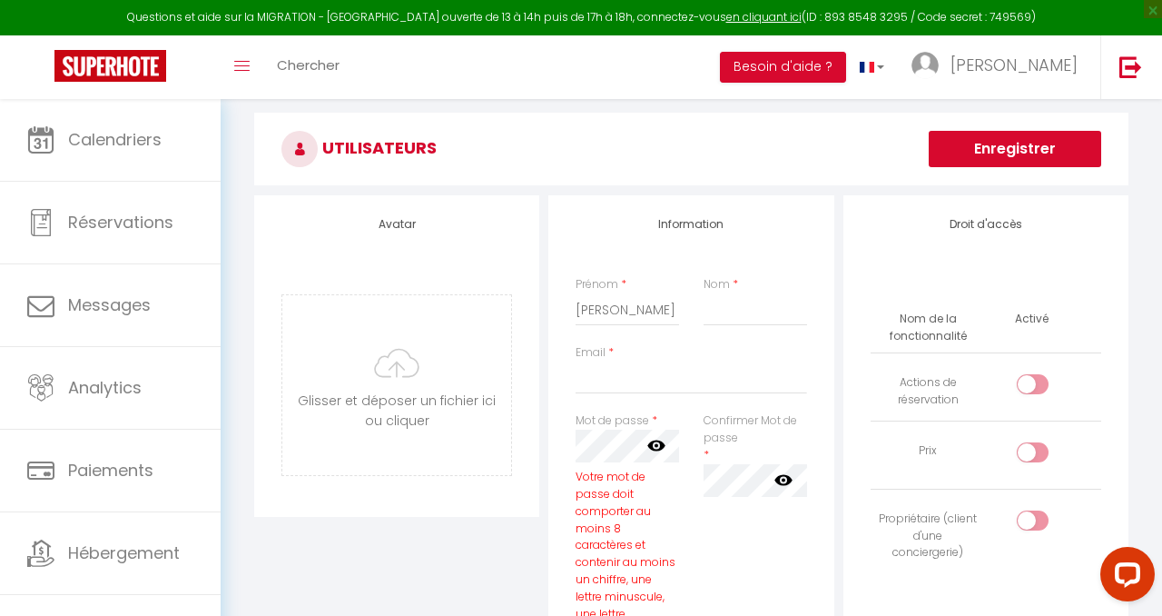
scroll to position [62, 0]
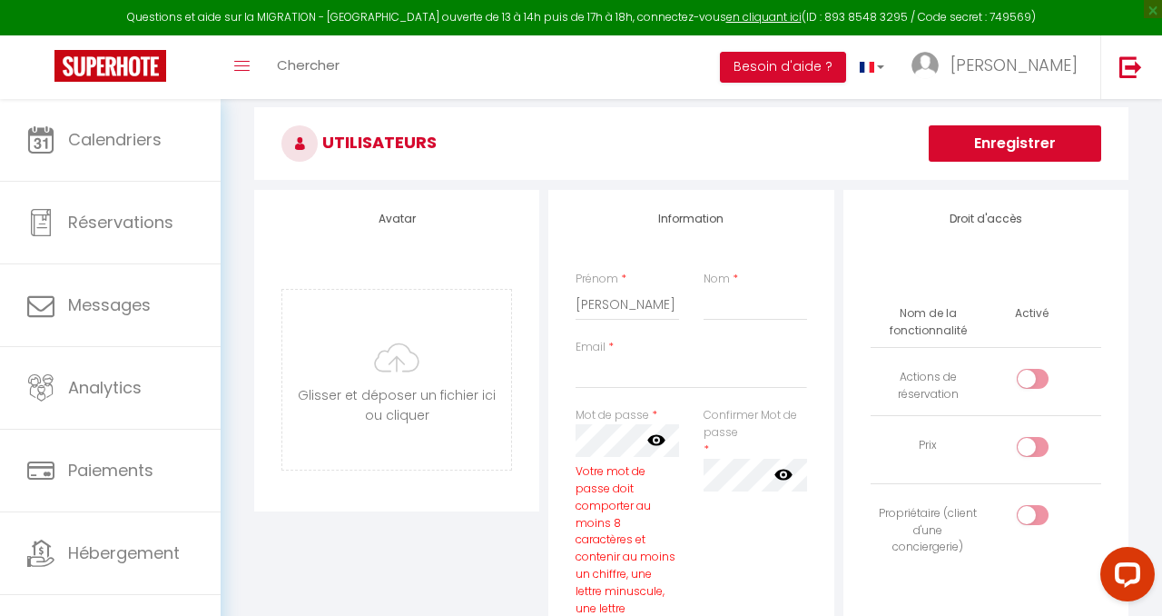
click at [533, 415] on div "Avatar [PERSON_NAME] et déposer un fichier ici ou cliquer Ooops, something wron…" at bounding box center [692, 600] width 884 height 821
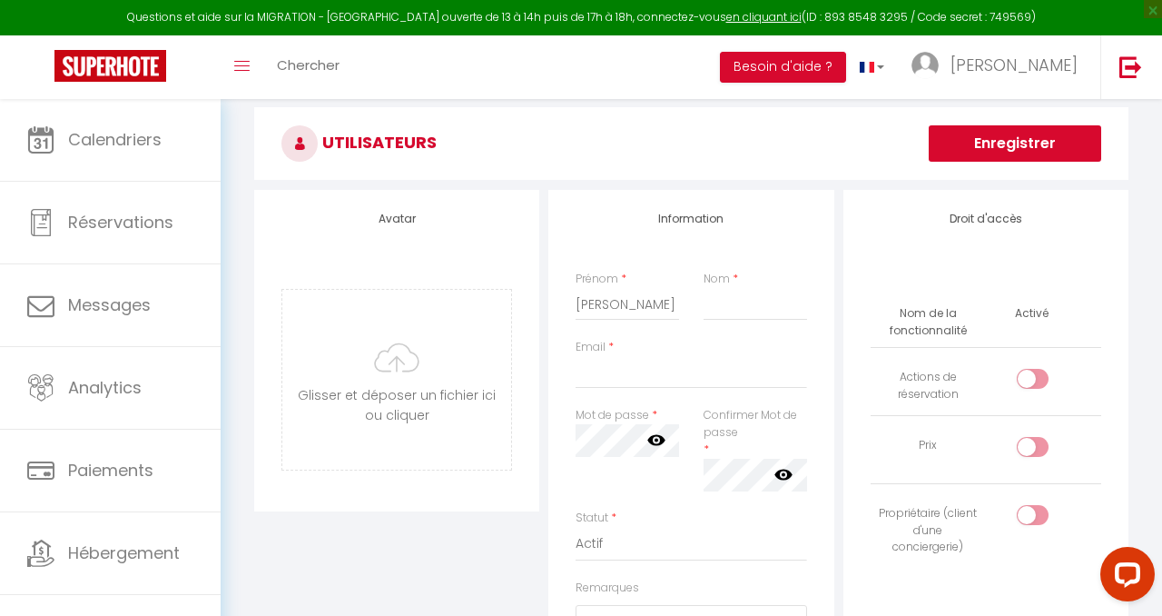
click at [657, 437] on icon at bounding box center [656, 439] width 18 height 18
click at [724, 449] on div "Mot de passe * Votre mot de passe doit comporter au moins 8 caractères et conte…" at bounding box center [691, 458] width 254 height 103
click at [767, 449] on div "Mot de passe * Votre mot de passe doit comporter au moins 8 caractères et conte…" at bounding box center [691, 458] width 254 height 103
click at [1008, 435] on div "Avatar [PERSON_NAME] et déposer un fichier ici ou cliquer Ooops, something wron…" at bounding box center [692, 520] width 884 height 661
click at [788, 478] on icon at bounding box center [784, 474] width 18 height 11
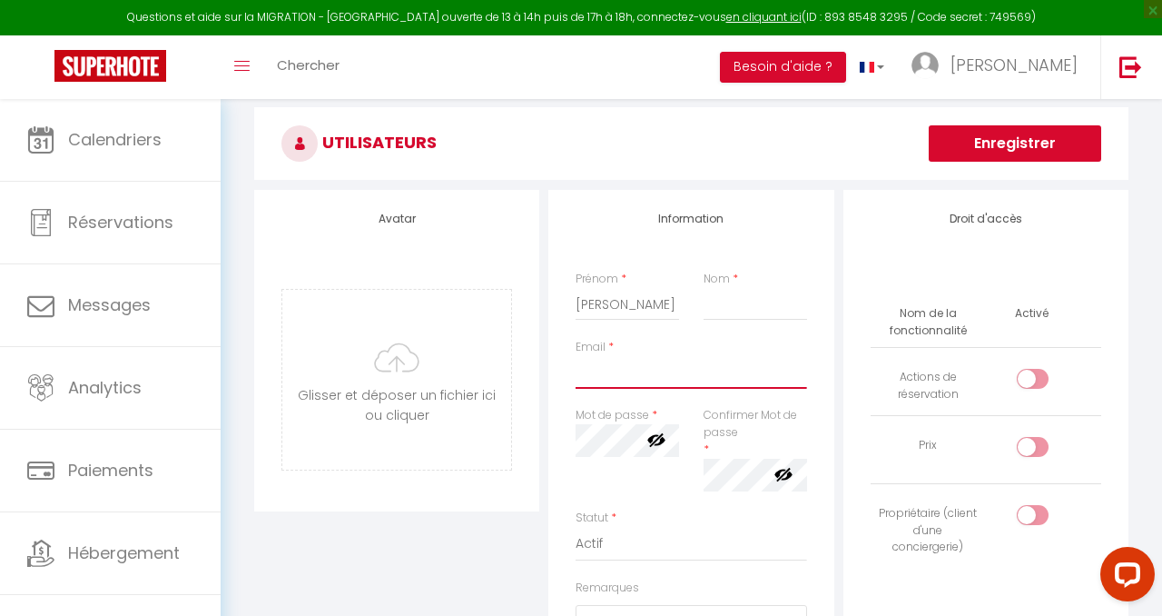
click at [707, 388] on input "Email" at bounding box center [691, 372] width 231 height 33
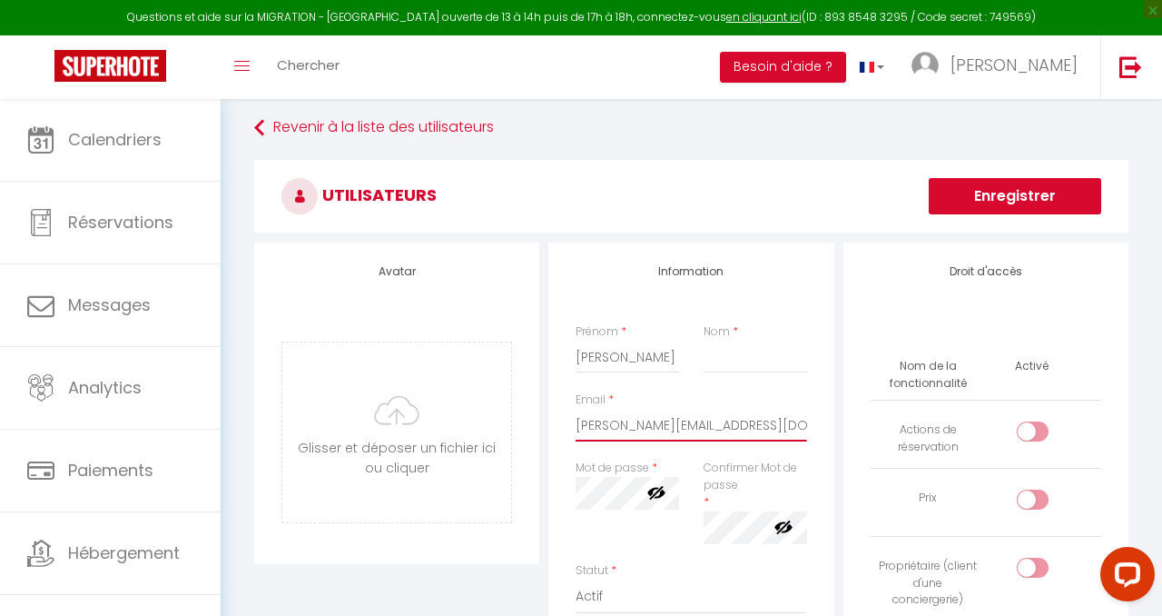
scroll to position [0, 0]
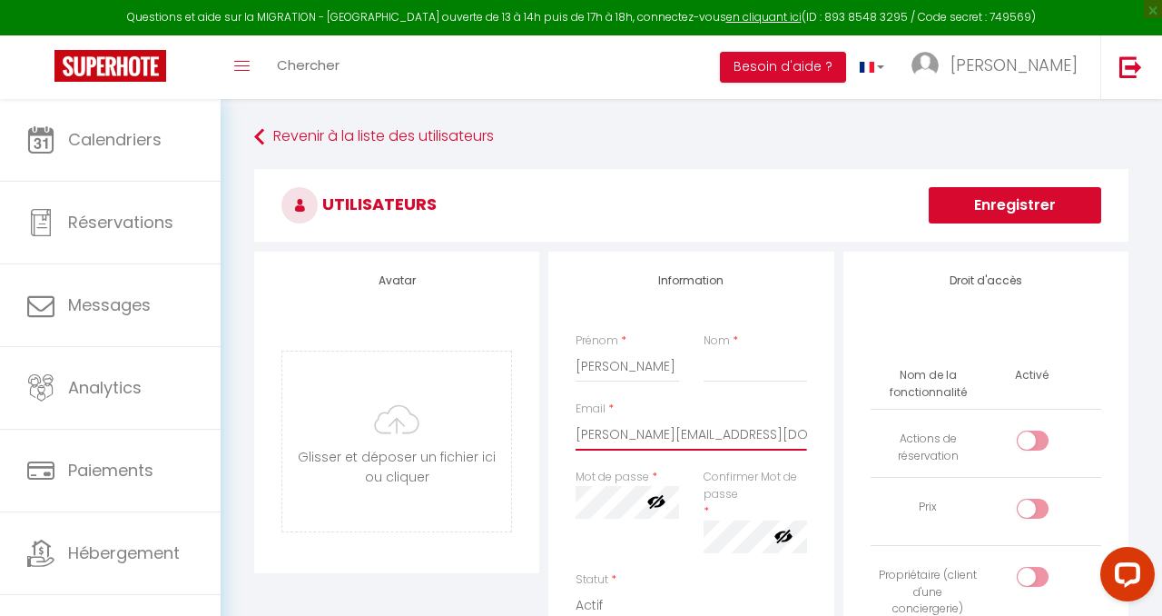
type input "[PERSON_NAME][EMAIL_ADDRESS][DOMAIN_NAME]"
click at [1018, 194] on button "Enregistrer" at bounding box center [1015, 205] width 173 height 36
click at [757, 365] on input "Nom" at bounding box center [756, 366] width 104 height 33
type input "M"
click at [994, 183] on h3 "Utilisateurs" at bounding box center [691, 205] width 874 height 73
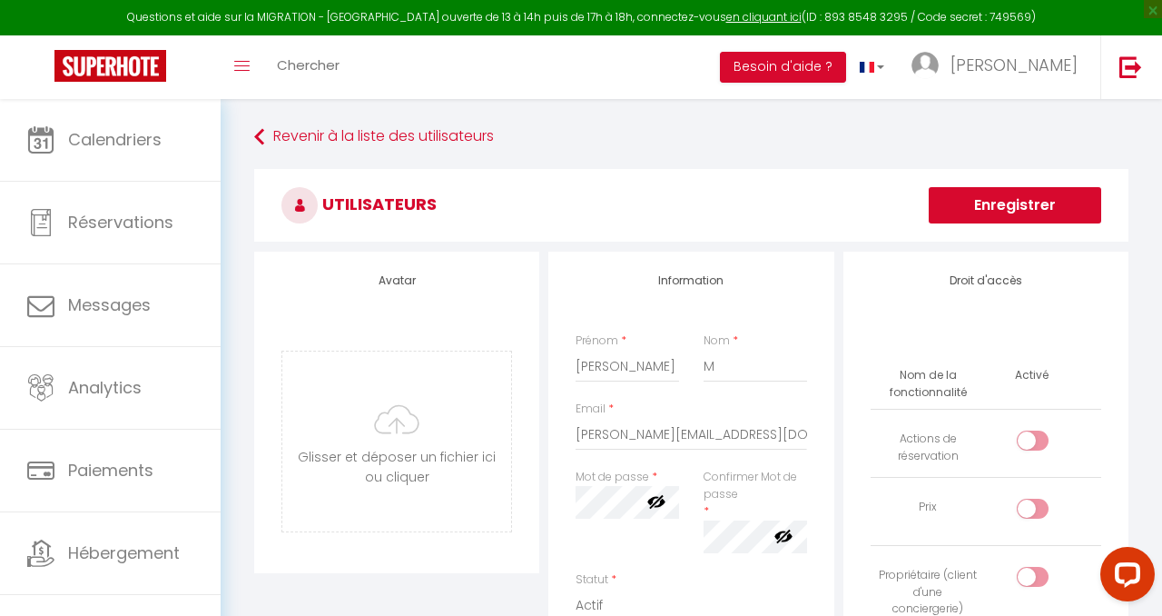
click at [993, 198] on button "Enregistrer" at bounding box center [1015, 205] width 173 height 36
